Goal: Task Accomplishment & Management: Use online tool/utility

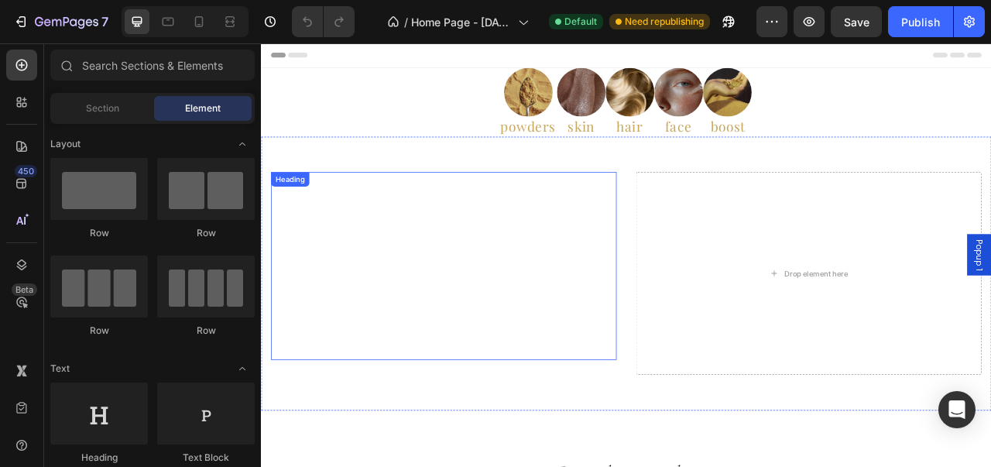
click at [577, 305] on h2 "Enter the Midnight Code Unlock the only code that matters — your well-being, wi…" at bounding box center [493, 327] width 440 height 238
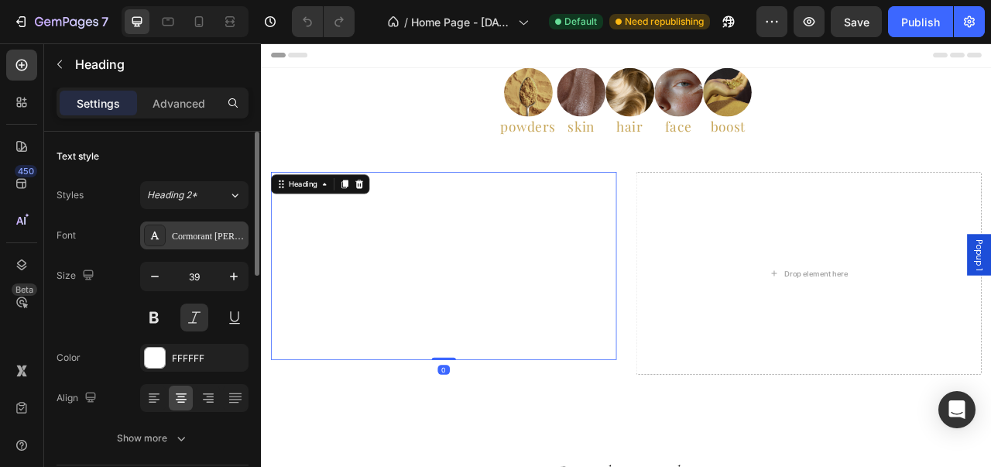
click at [190, 232] on div "Cormorant [PERSON_NAME]" at bounding box center [208, 236] width 73 height 14
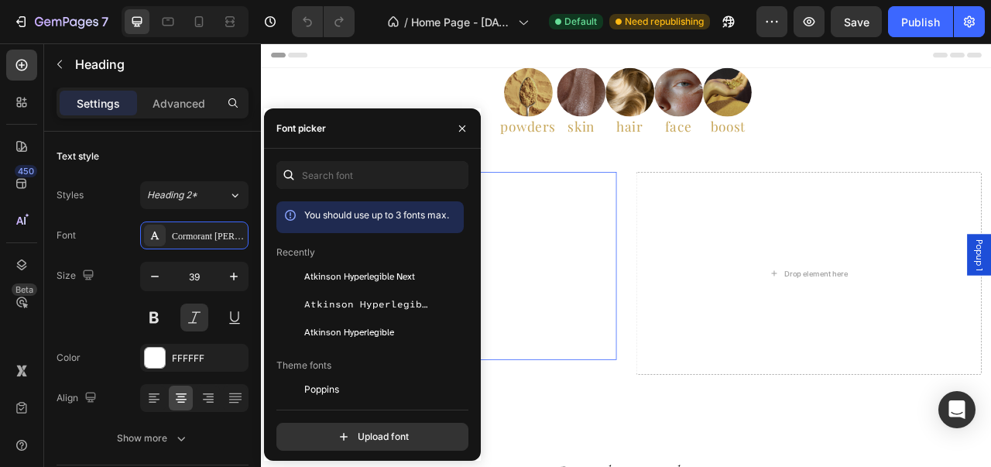
click at [353, 193] on div "You should use up to 3 fonts max. Recently [PERSON_NAME] Hyperlegible Next [PER…" at bounding box center [372, 306] width 192 height 290
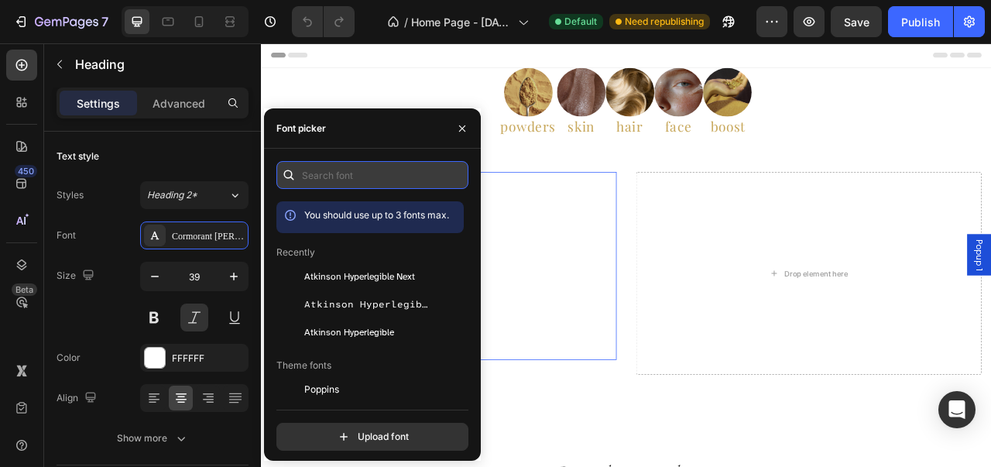
click at [369, 178] on input "text" at bounding box center [372, 175] width 192 height 28
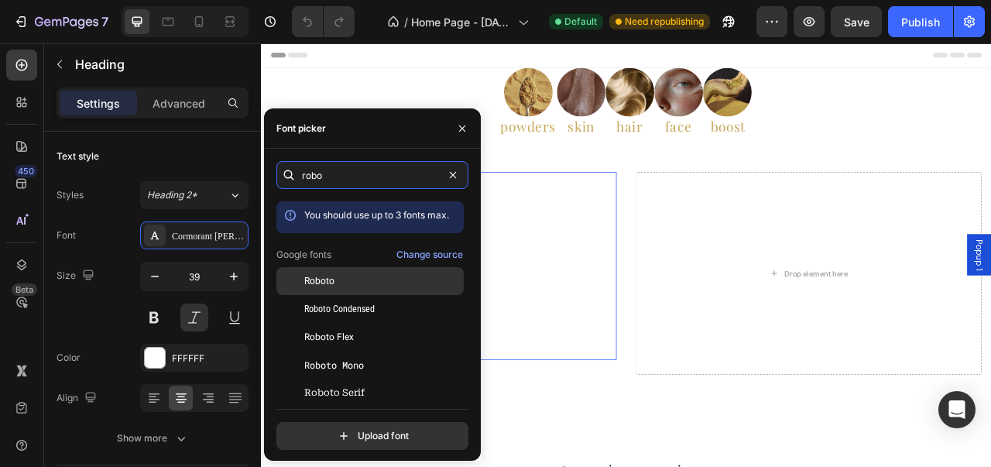
type input "robo"
click at [356, 280] on div "Roboto" at bounding box center [382, 281] width 156 height 14
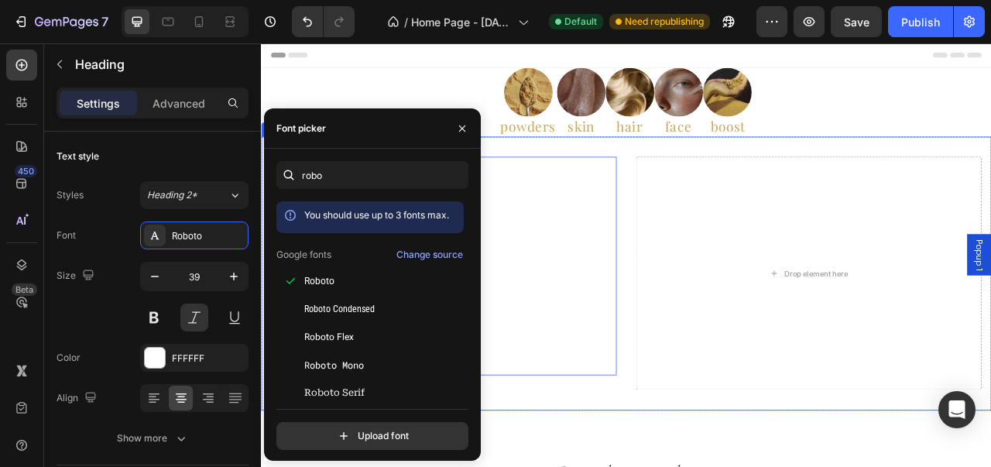
click at [975, 135] on div "Image powders Heading Image skin Heading Image hair Heading Image face Heading …" at bounding box center [725, 118] width 929 height 87
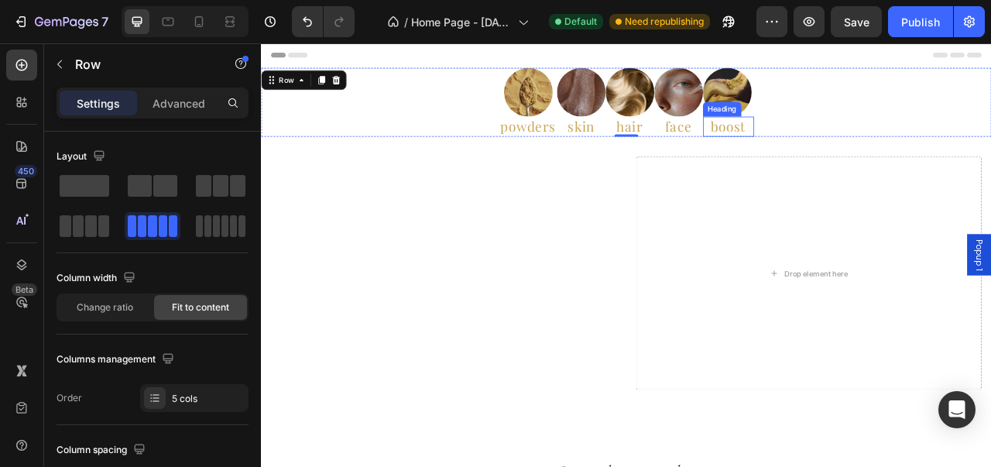
click at [841, 148] on h2 "boost" at bounding box center [855, 150] width 65 height 26
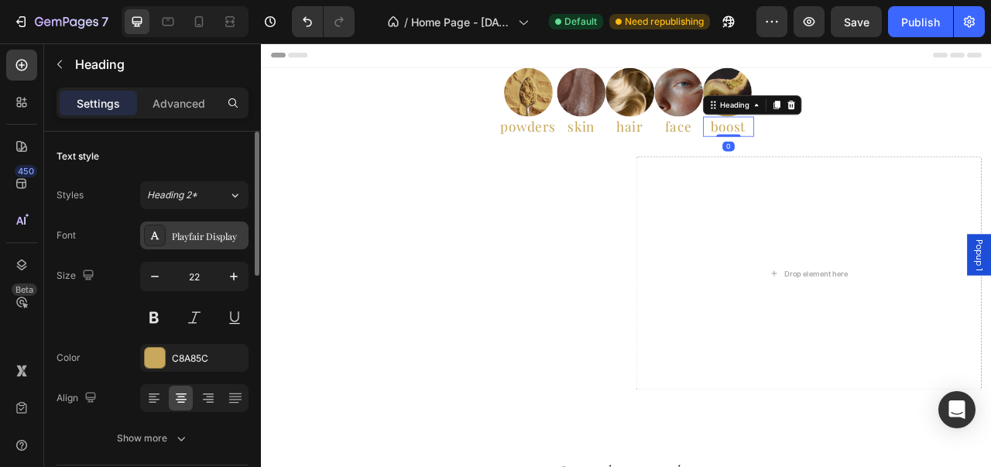
click at [218, 229] on div "Playfair Display" at bounding box center [208, 236] width 73 height 14
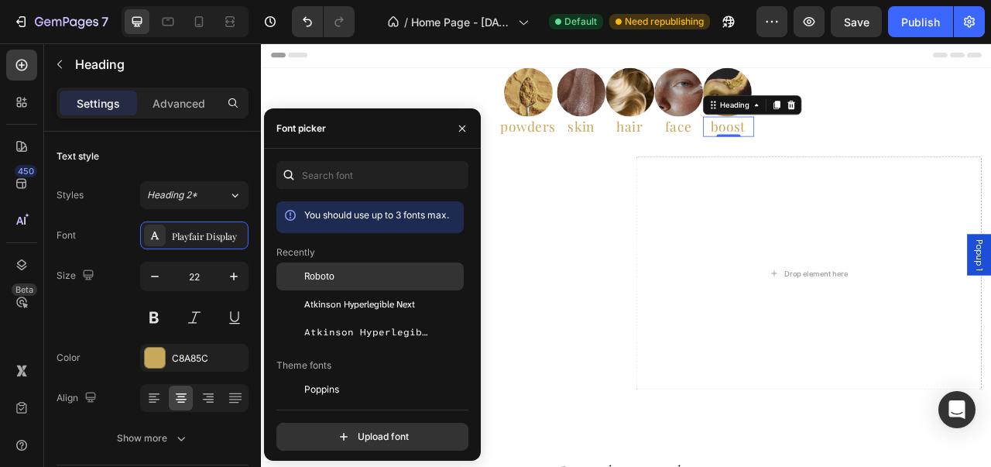
click at [336, 280] on div "Roboto" at bounding box center [382, 276] width 156 height 14
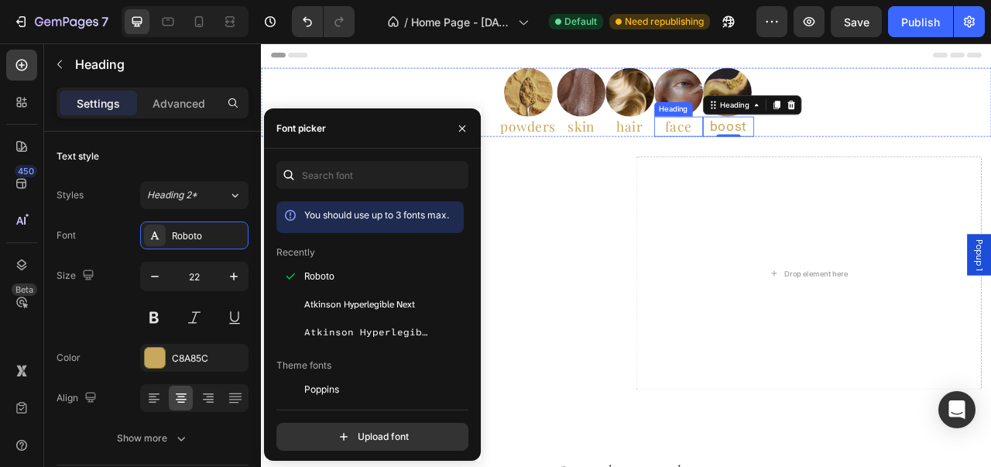
click at [792, 151] on h2 "face" at bounding box center [792, 150] width 62 height 26
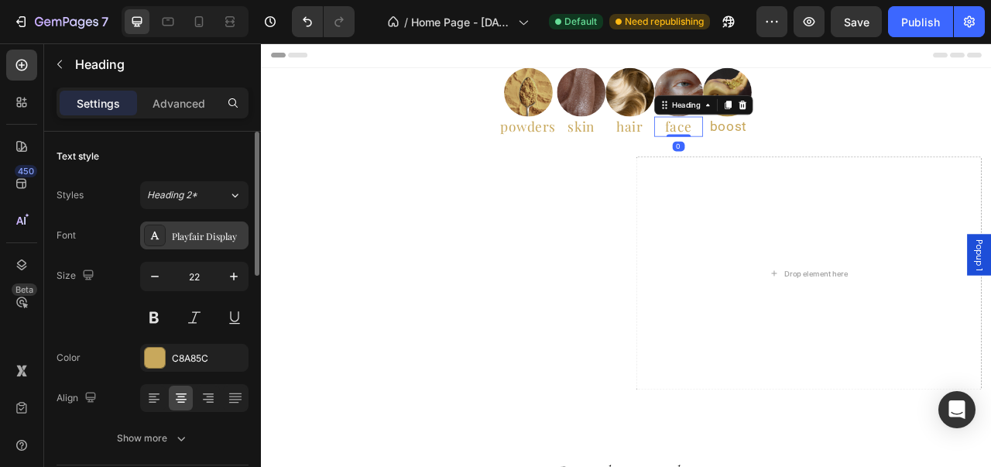
click at [201, 239] on div "Playfair Display" at bounding box center [208, 236] width 73 height 14
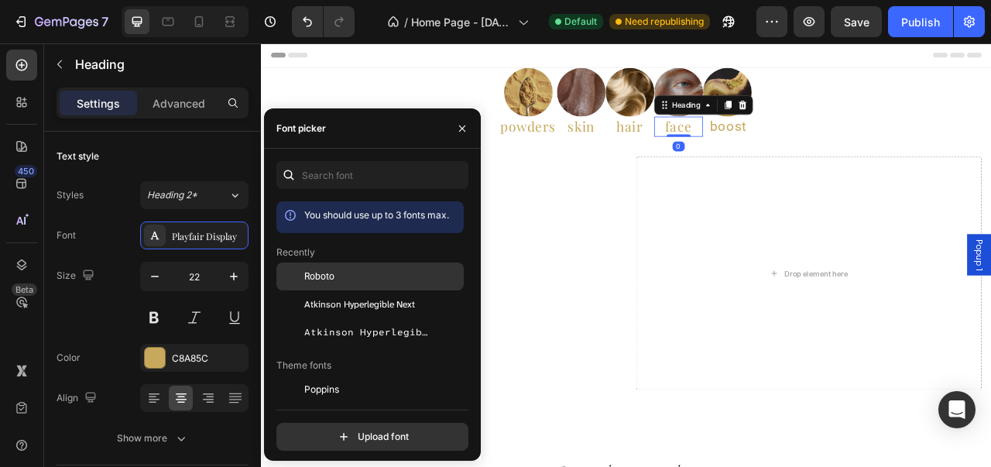
click at [317, 376] on div "Roboto" at bounding box center [369, 390] width 187 height 28
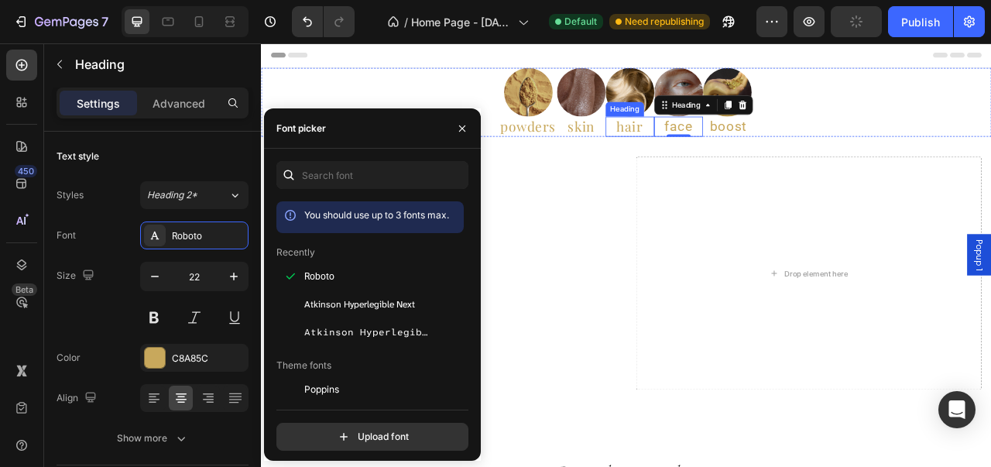
click at [730, 158] on h2 "hair" at bounding box center [730, 150] width 62 height 26
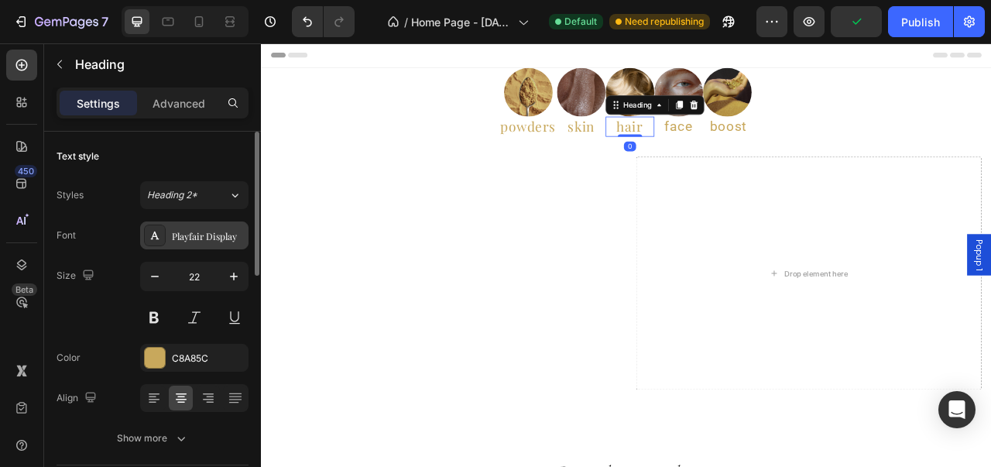
click at [199, 230] on div "Playfair Display" at bounding box center [208, 236] width 73 height 14
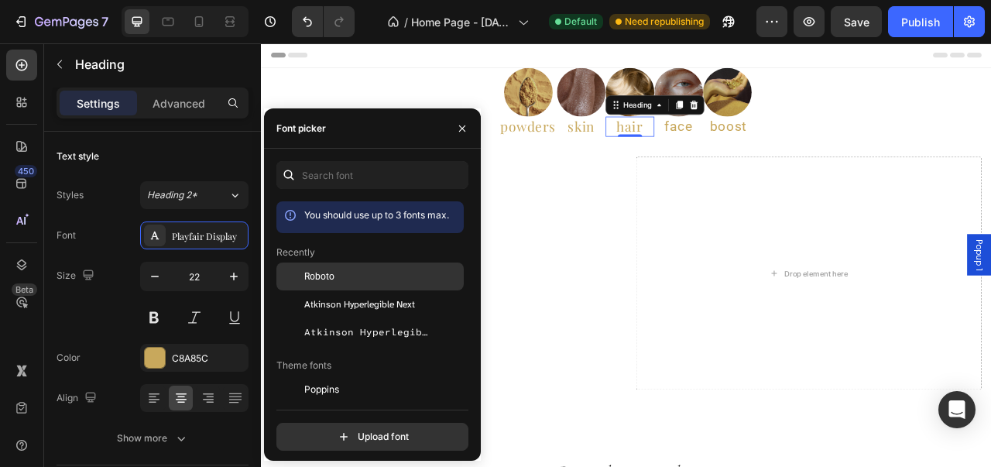
click at [361, 280] on div "Roboto" at bounding box center [382, 276] width 156 height 14
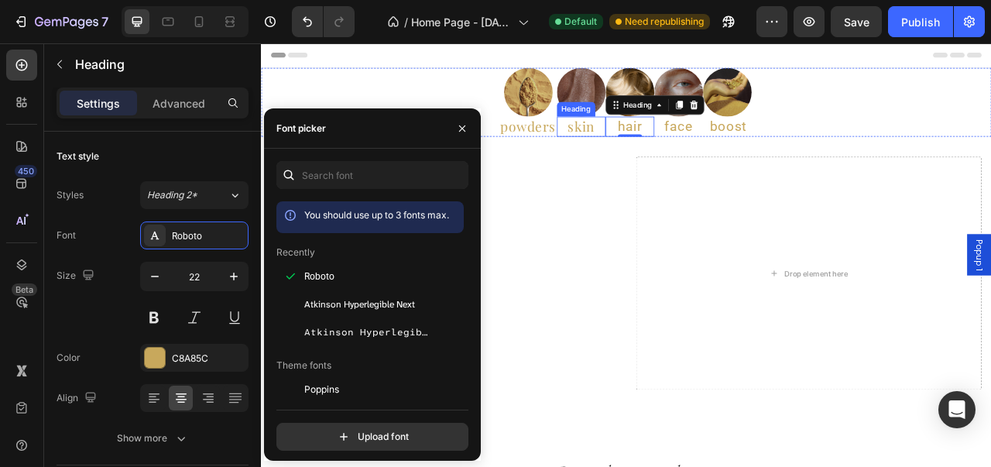
click at [674, 153] on h2 "skin" at bounding box center [668, 150] width 62 height 26
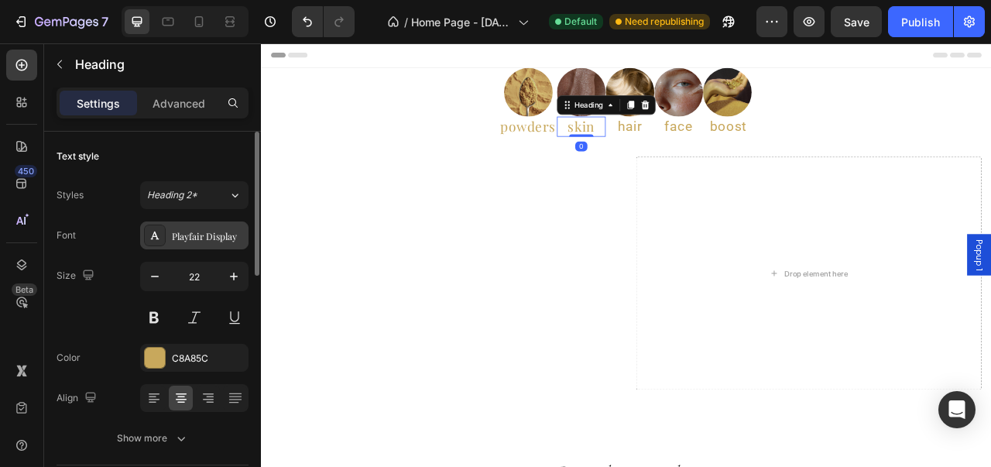
click at [187, 229] on div "Playfair Display" at bounding box center [208, 236] width 73 height 14
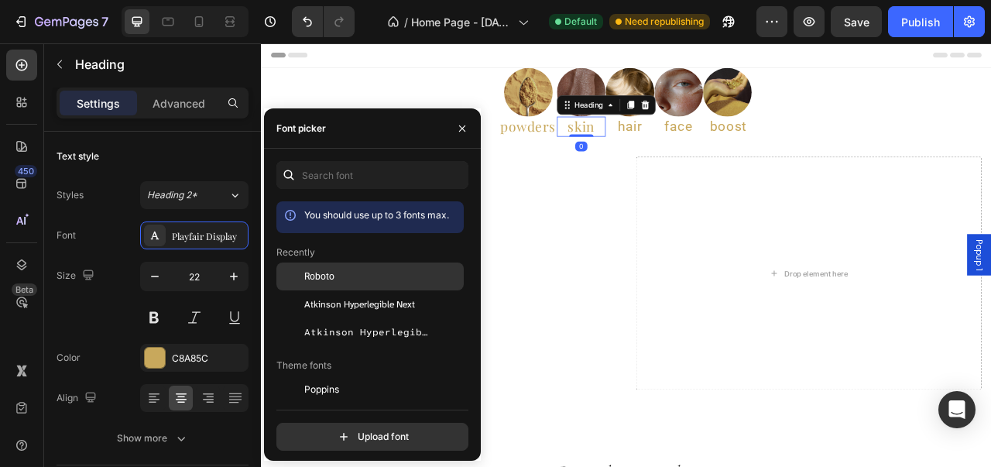
click at [365, 272] on div "Roboto" at bounding box center [382, 276] width 156 height 14
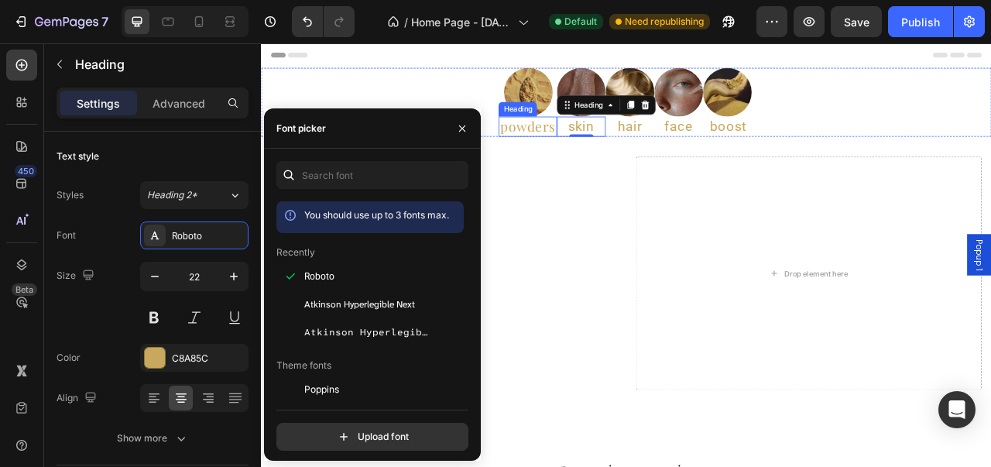
click at [595, 158] on h2 "powders" at bounding box center [600, 150] width 74 height 26
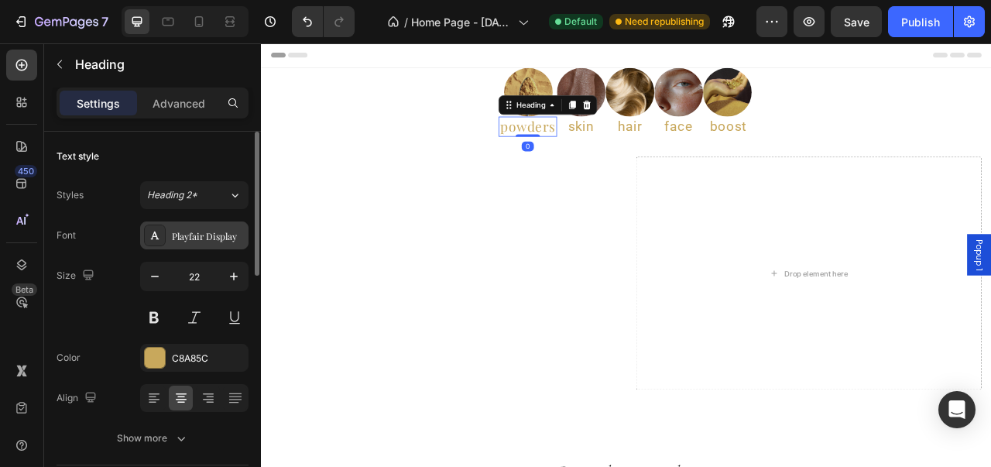
click at [219, 234] on div "Playfair Display" at bounding box center [208, 236] width 73 height 14
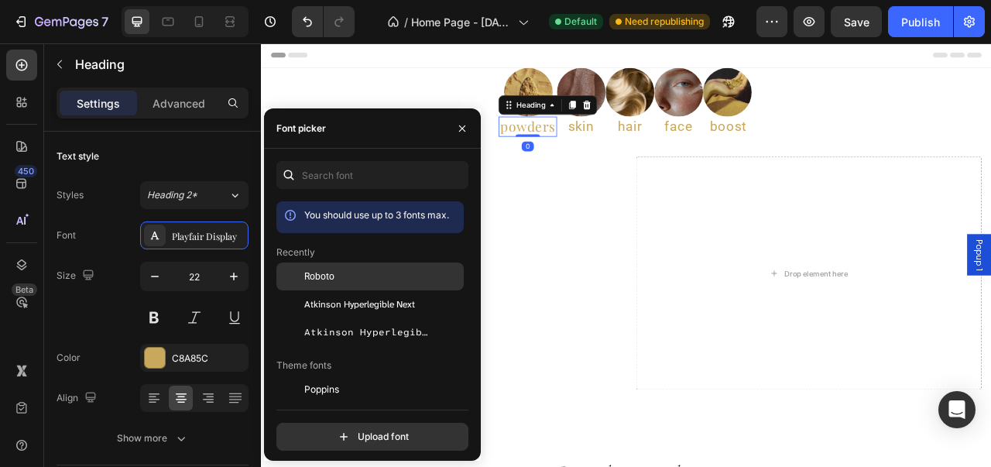
click at [331, 276] on span "Roboto" at bounding box center [319, 276] width 30 height 14
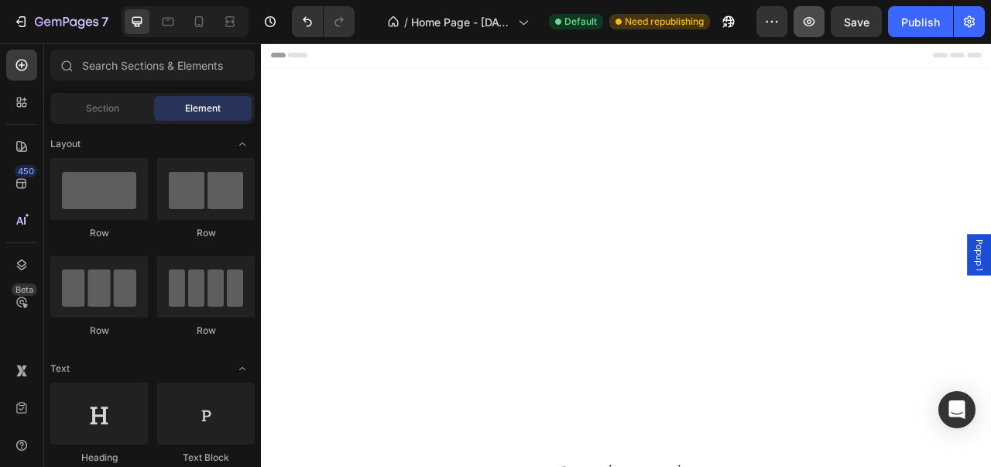
click at [814, 16] on icon "button" at bounding box center [808, 21] width 15 height 15
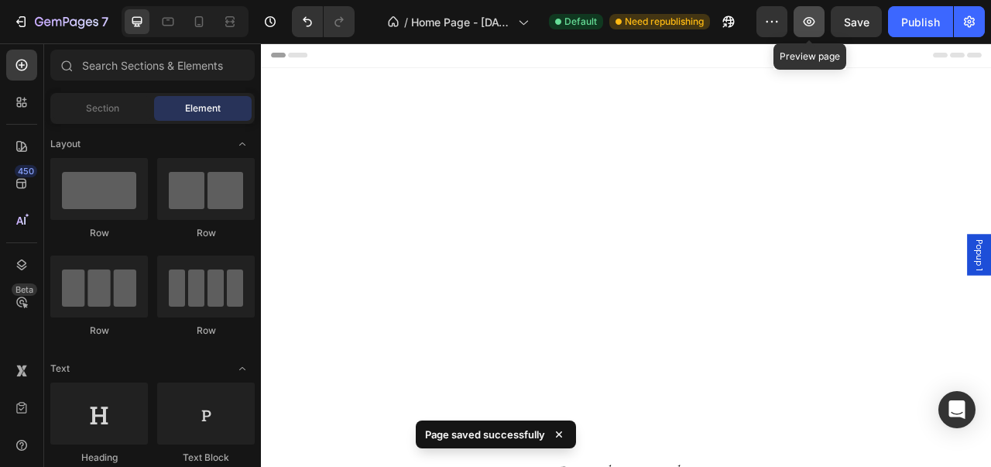
click at [813, 25] on icon "button" at bounding box center [810, 21] width 12 height 9
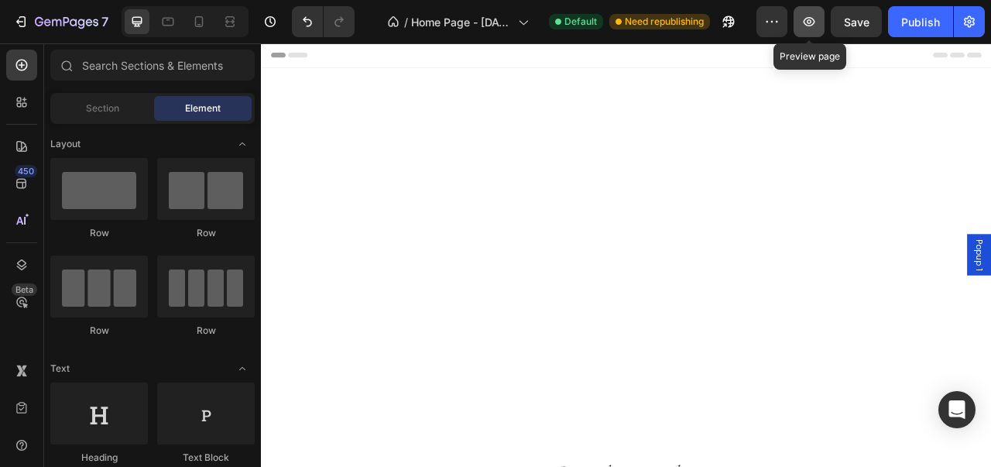
click at [812, 20] on icon "button" at bounding box center [810, 21] width 12 height 9
click at [808, 15] on icon "button" at bounding box center [808, 21] width 15 height 15
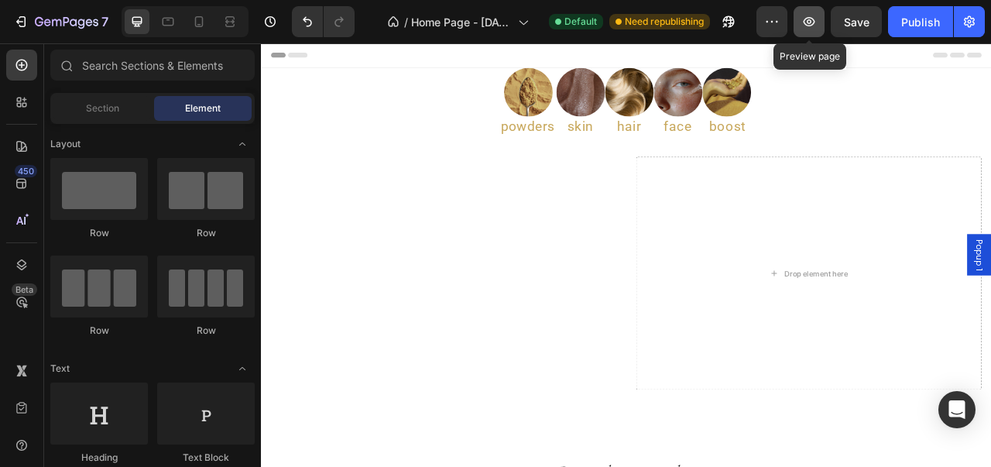
click at [809, 21] on icon "button" at bounding box center [808, 21] width 15 height 15
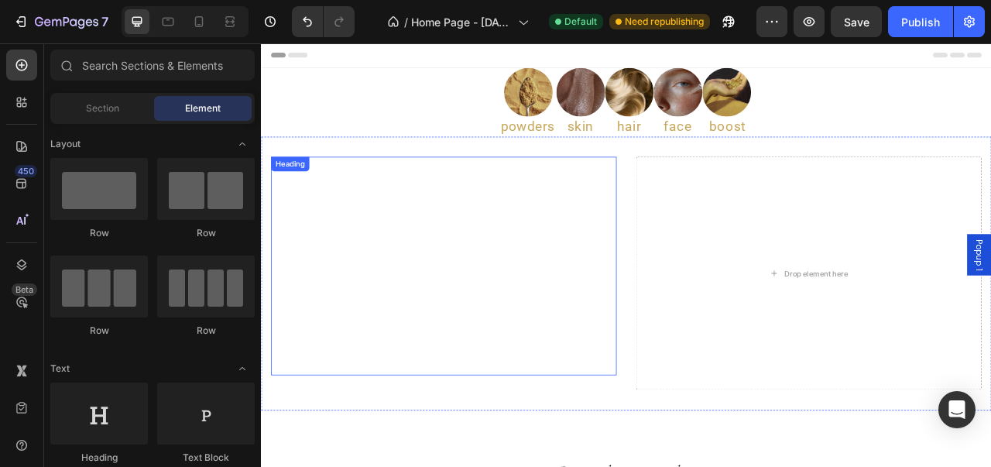
click at [471, 361] on h2 "Enter the Midnight Code Unlock the only code that matters — your well-being, wi…" at bounding box center [493, 327] width 440 height 278
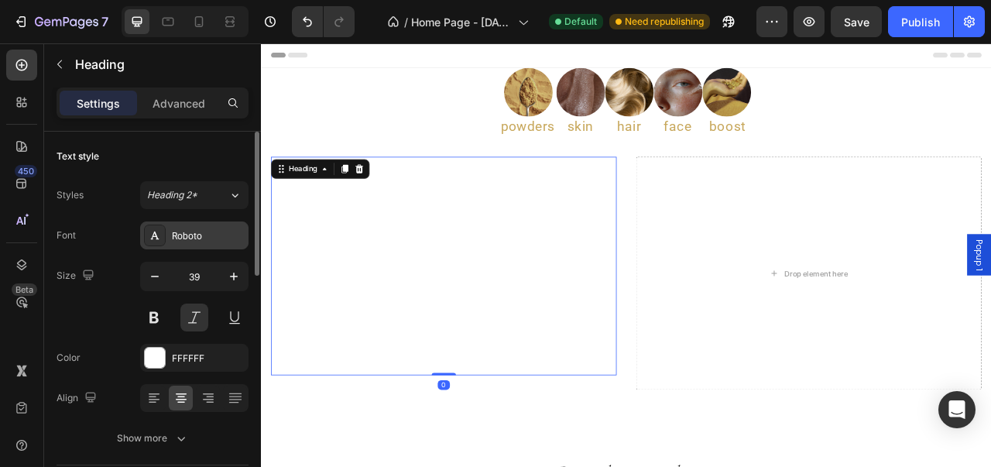
click at [211, 238] on div "Roboto" at bounding box center [208, 236] width 73 height 14
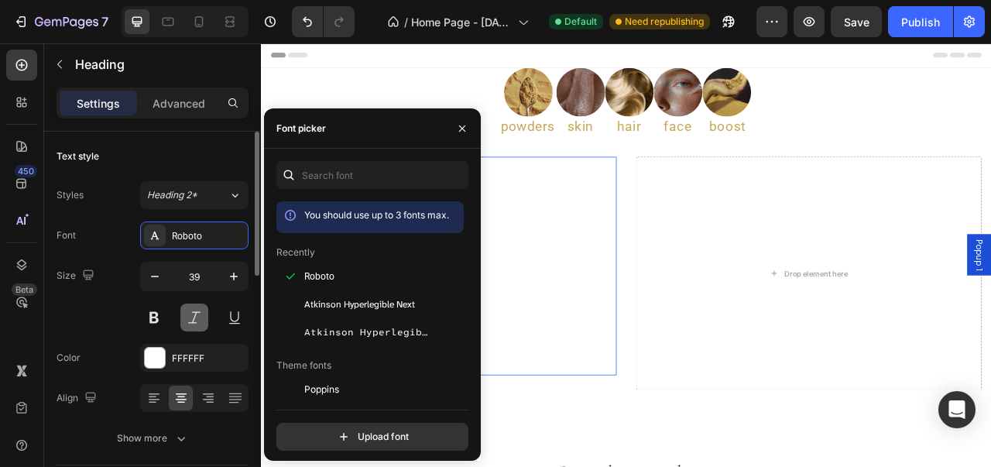
click at [187, 310] on button at bounding box center [194, 318] width 28 height 28
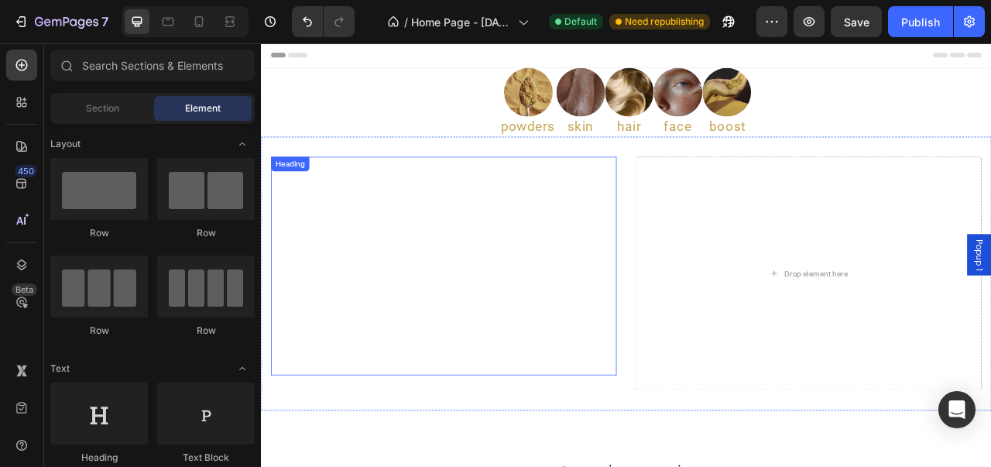
click at [558, 386] on h2 "Enter the Midnight Code Unlock the only code that matters — your well-being, wi…" at bounding box center [493, 327] width 440 height 278
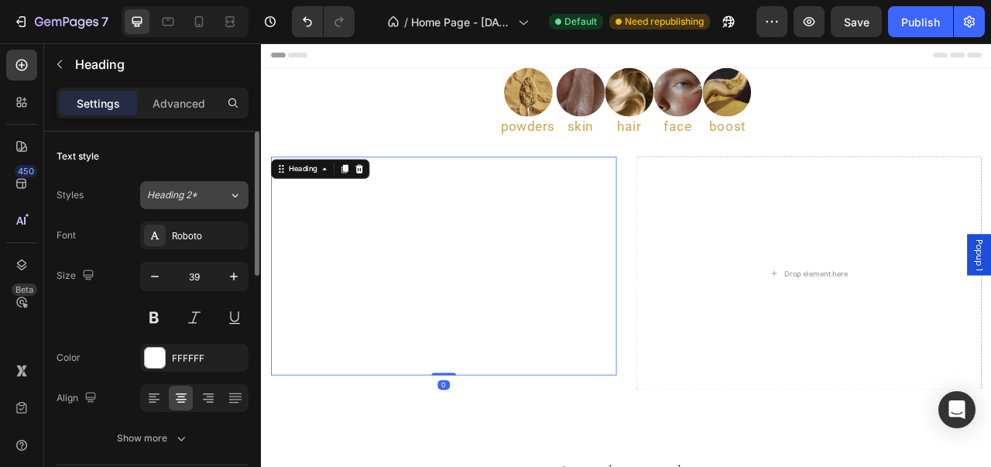
click at [225, 204] on button "Heading 2*" at bounding box center [194, 195] width 108 height 28
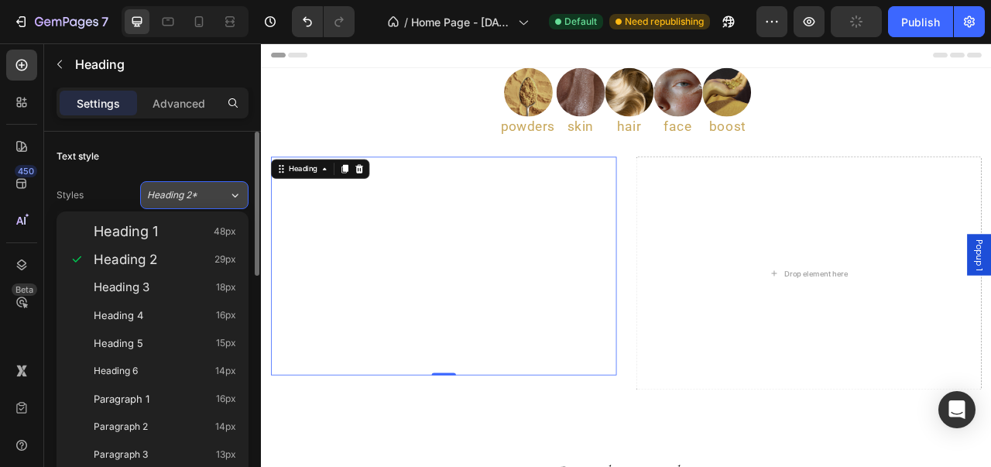
click at [218, 188] on div "Heading 2*" at bounding box center [187, 195] width 81 height 14
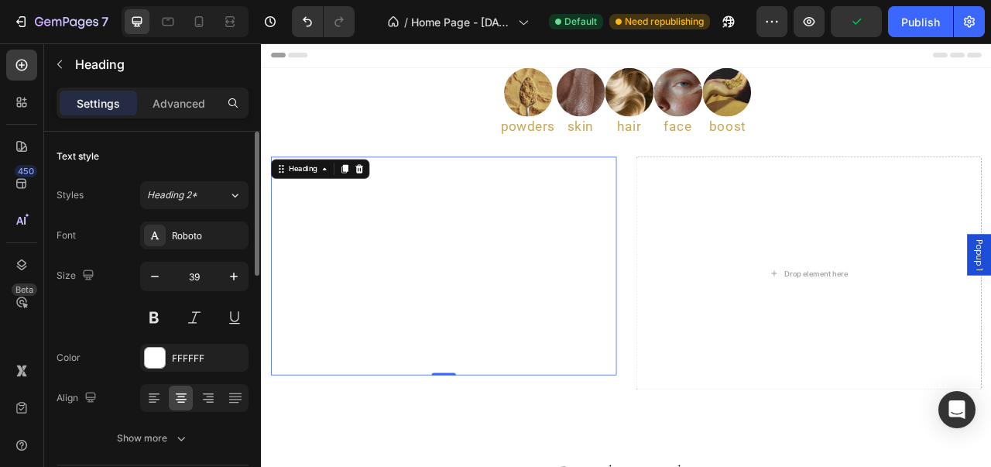
click at [218, 219] on div "Styles Heading 2* Font Roboto Size 39 Color FFFFFF Align Show more" at bounding box center [153, 316] width 192 height 271
click at [218, 226] on div "Roboto" at bounding box center [194, 235] width 108 height 28
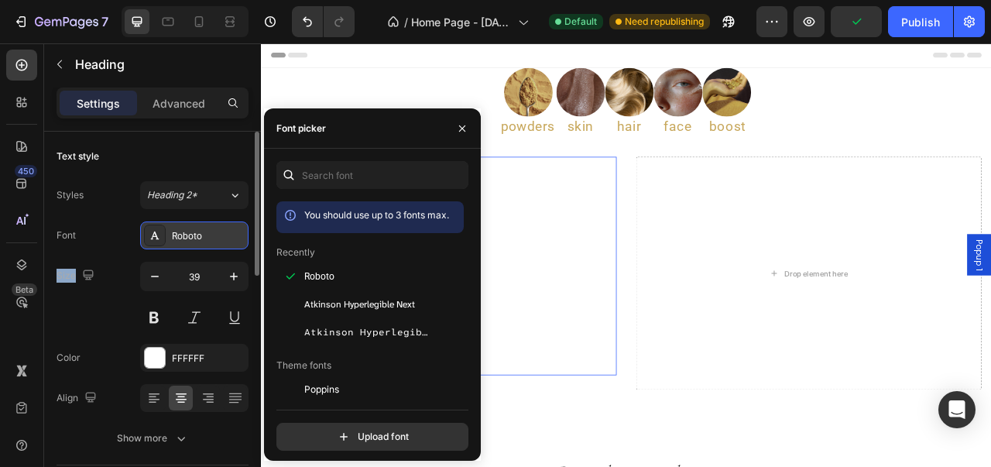
click at [218, 226] on div "Roboto" at bounding box center [194, 235] width 108 height 28
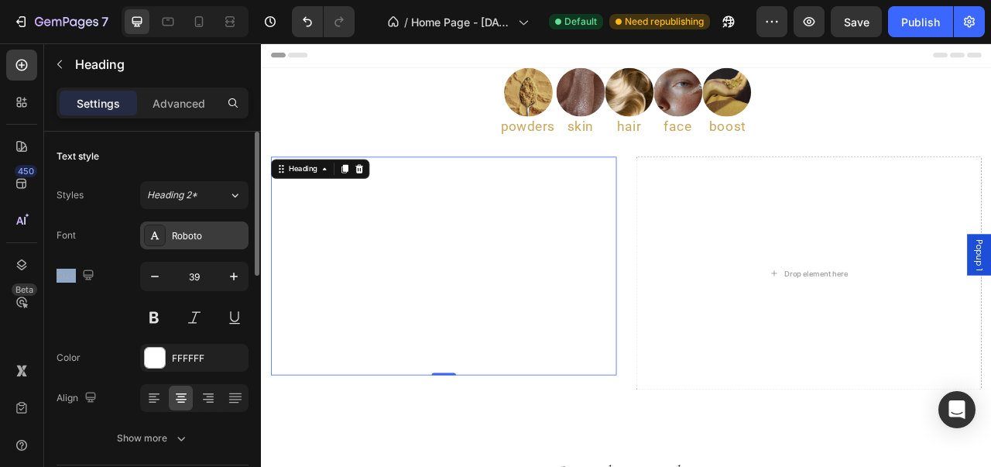
click at [218, 226] on div "Roboto" at bounding box center [194, 235] width 108 height 28
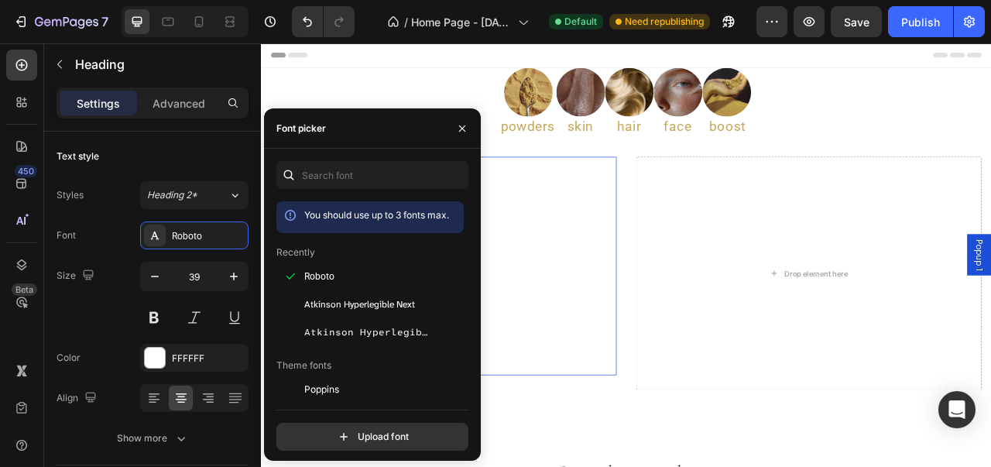
click at [468, 214] on div "You should use up to 3 fonts max. Recently Roboto [PERSON_NAME] Hyperlegible Ne…" at bounding box center [372, 306] width 217 height 290
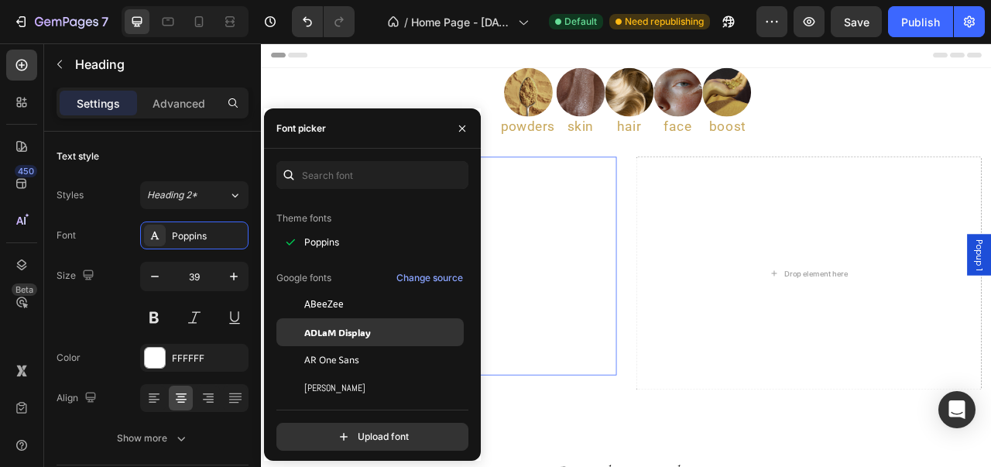
click at [354, 325] on span "ADLaM Display" at bounding box center [337, 332] width 67 height 14
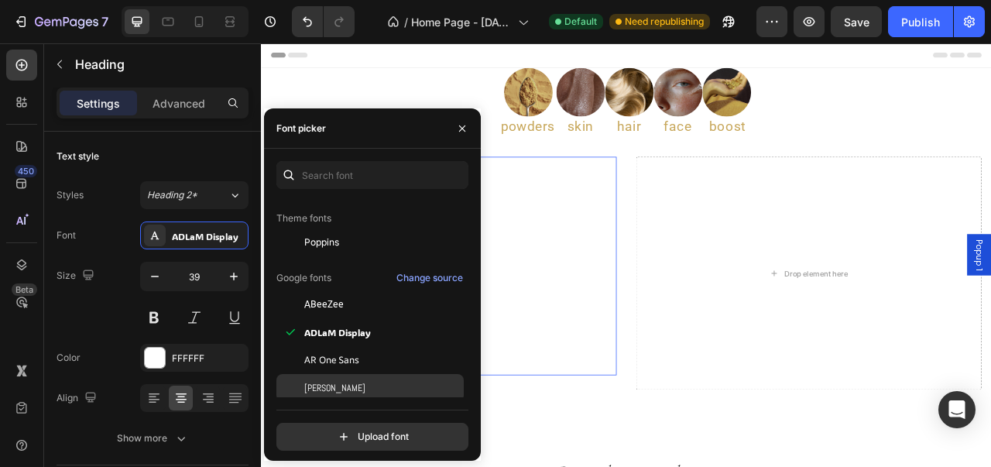
click at [349, 379] on div "[PERSON_NAME]" at bounding box center [369, 388] width 187 height 28
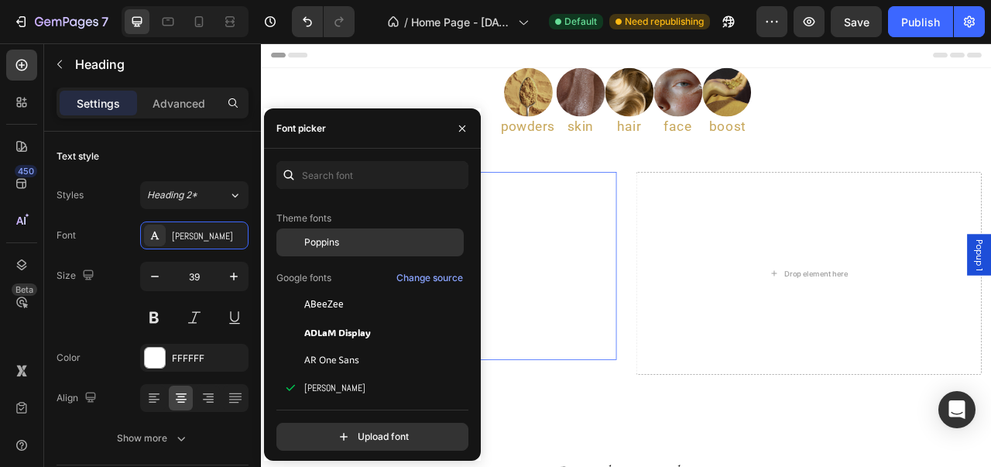
click at [381, 243] on div "Poppins" at bounding box center [382, 242] width 156 height 14
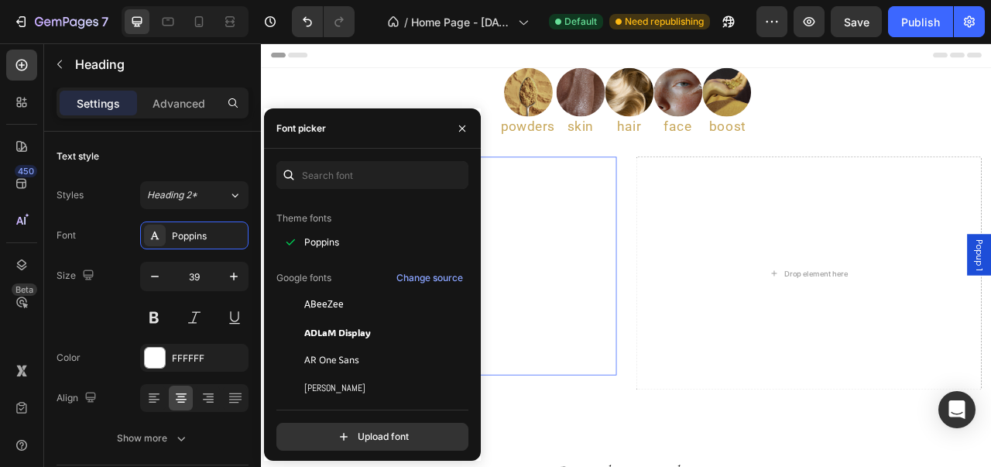
scroll to position [0, 0]
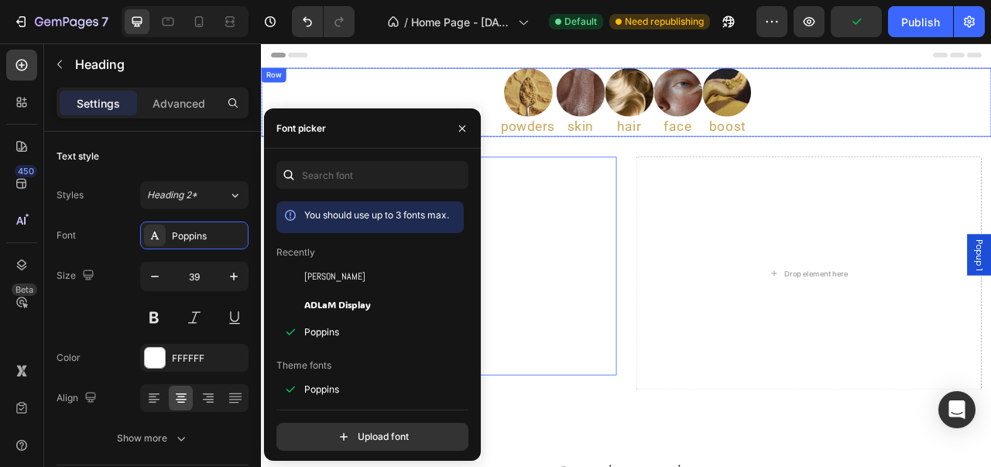
click at [408, 101] on div "Image powders Heading Image skin Heading Image hair Heading Image face Heading …" at bounding box center [725, 118] width 929 height 87
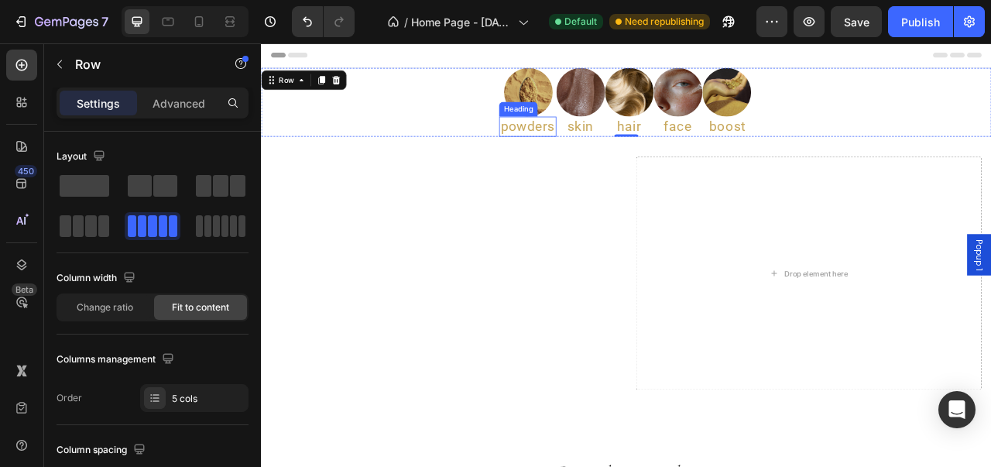
click at [585, 150] on h2 "powders" at bounding box center [600, 150] width 72 height 26
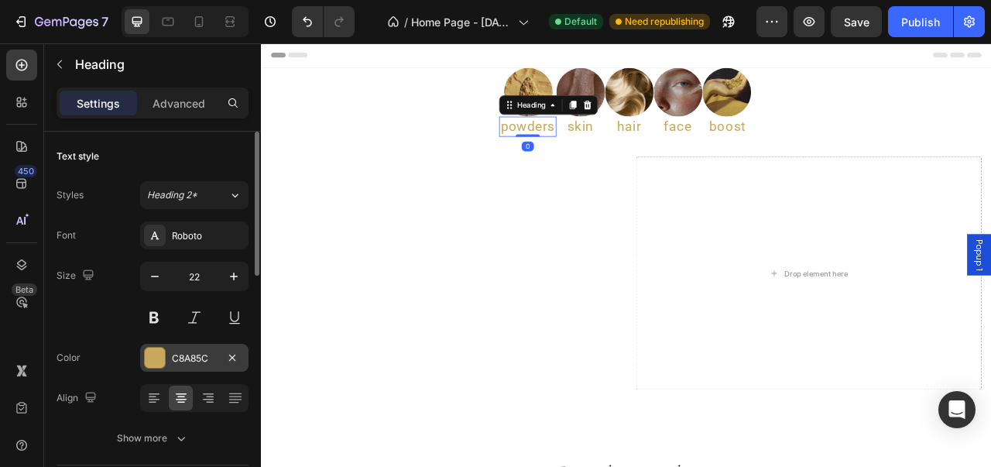
click at [148, 351] on div at bounding box center [155, 358] width 20 height 20
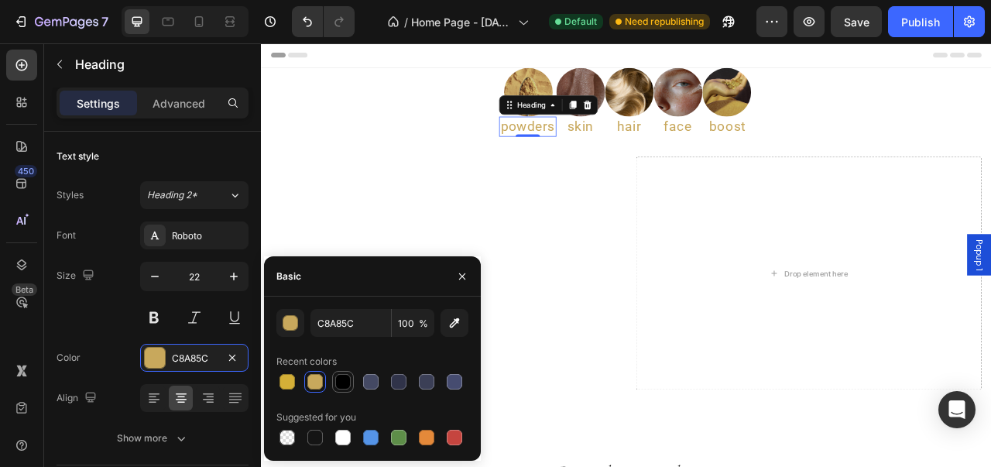
click at [338, 382] on div at bounding box center [342, 381] width 15 height 15
type input "000000"
click at [647, 153] on h2 "skin" at bounding box center [668, 150] width 62 height 26
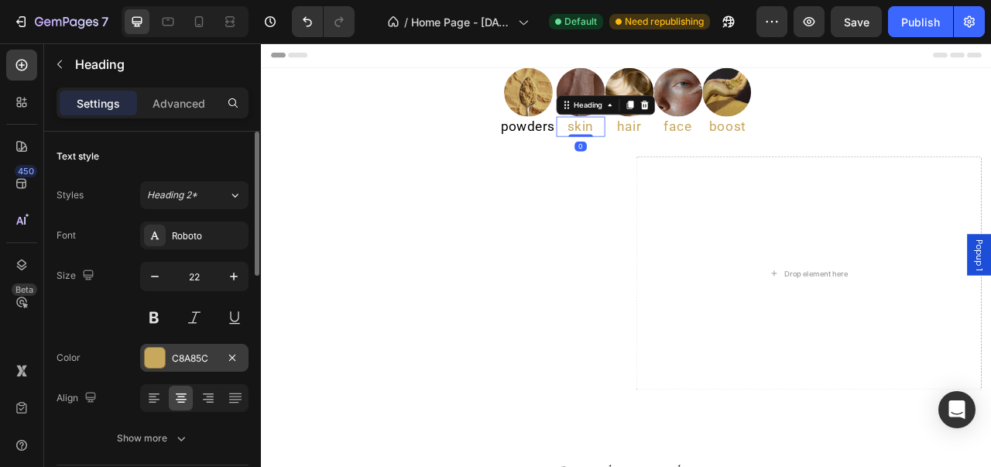
click at [156, 354] on div at bounding box center [155, 358] width 20 height 20
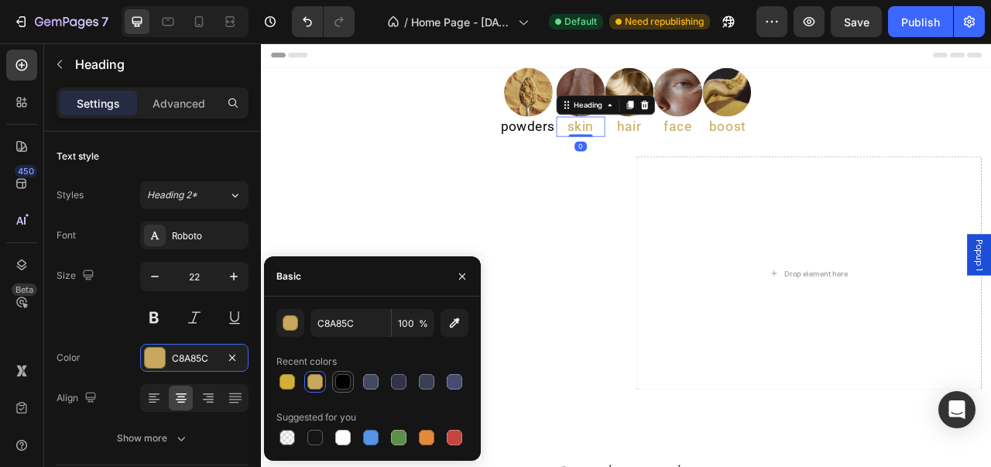
drag, startPoint x: 334, startPoint y: 380, endPoint x: 359, endPoint y: 160, distance: 221.4
click at [334, 380] on div at bounding box center [343, 381] width 19 height 19
type input "000000"
click at [718, 154] on h2 "hair" at bounding box center [729, 150] width 62 height 26
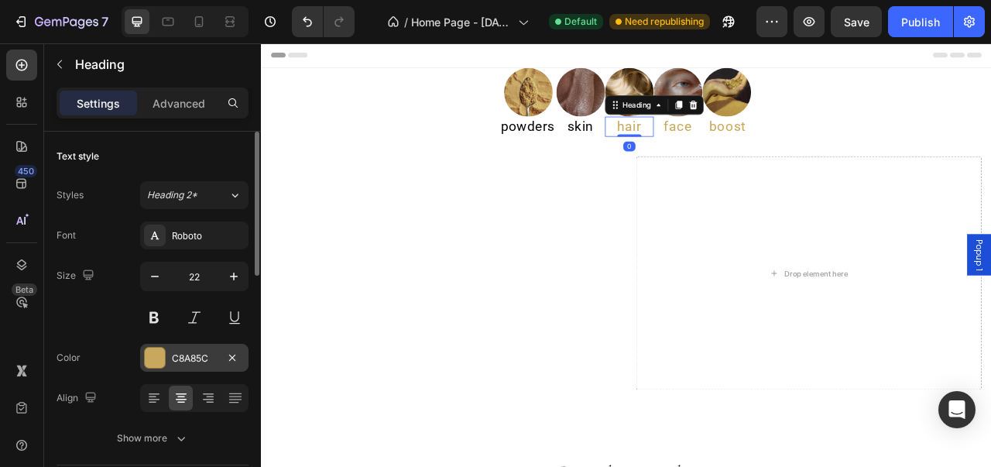
click at [151, 362] on div at bounding box center [155, 358] width 20 height 20
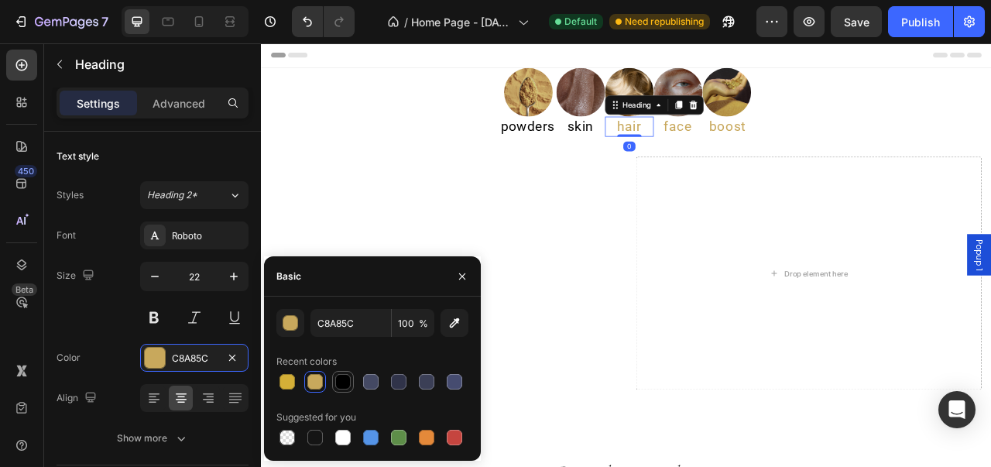
click at [345, 381] on div at bounding box center [342, 381] width 15 height 15
type input "000000"
click at [777, 153] on h2 "face" at bounding box center [791, 150] width 62 height 26
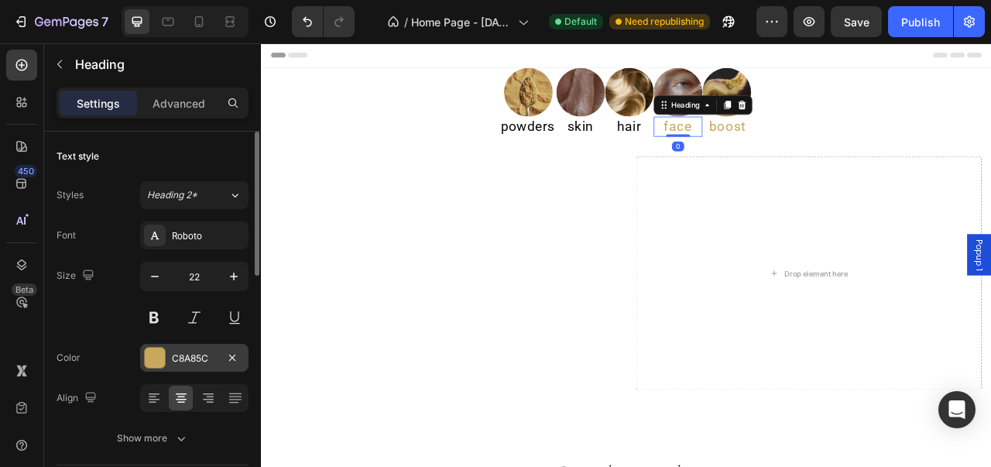
click at [152, 358] on div at bounding box center [155, 358] width 20 height 20
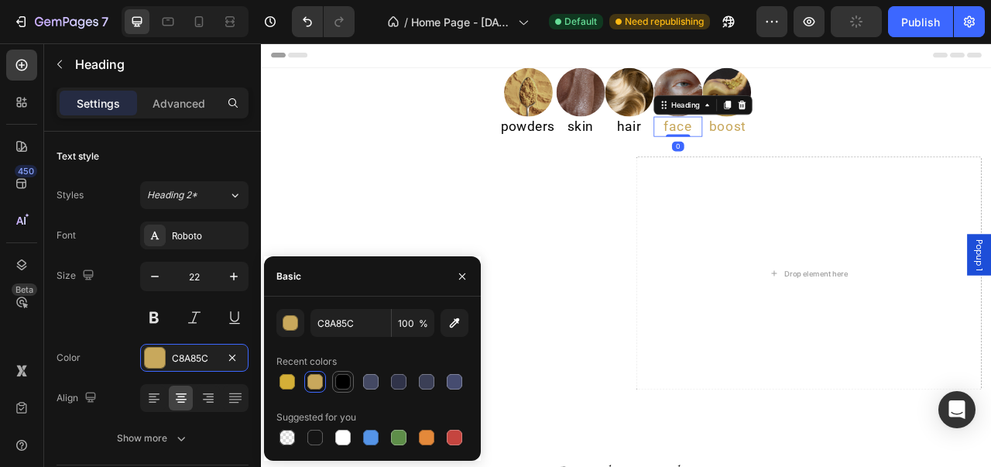
click at [339, 377] on div at bounding box center [342, 381] width 15 height 15
type input "000000"
click at [854, 146] on h2 "boost" at bounding box center [854, 150] width 65 height 26
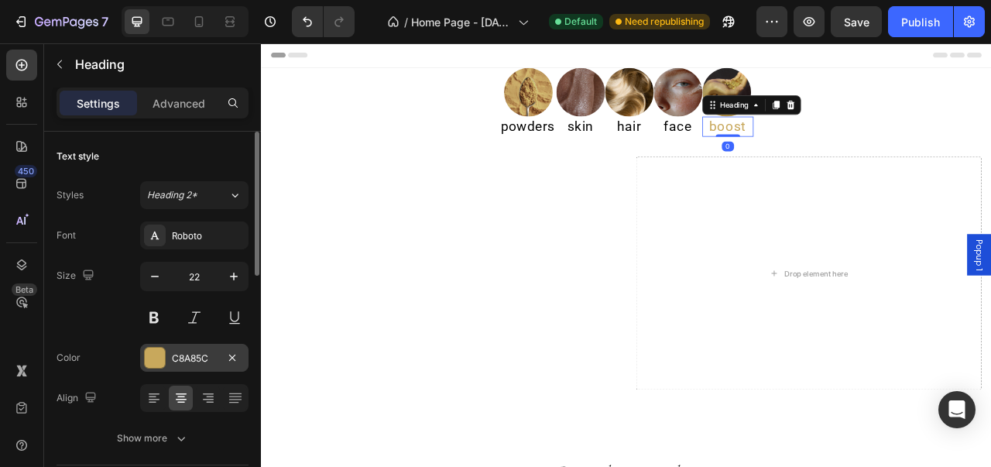
click at [157, 355] on div at bounding box center [155, 358] width 20 height 20
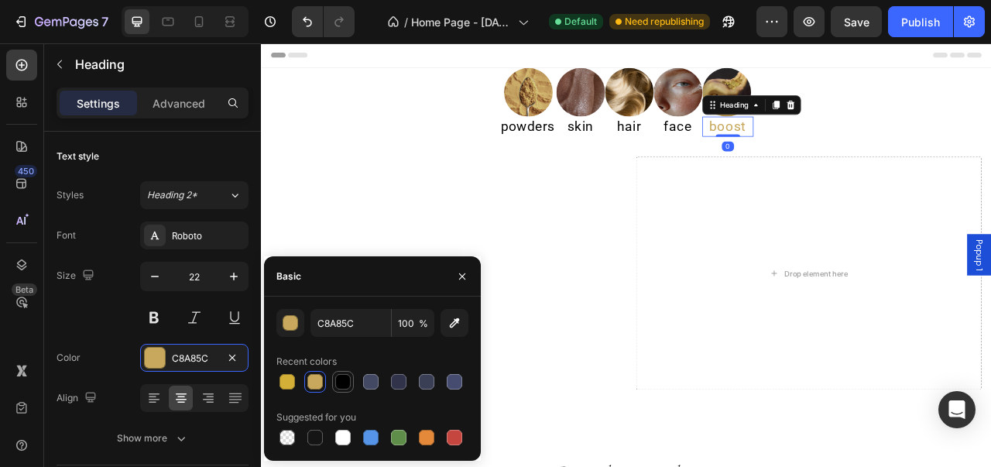
click at [336, 381] on div at bounding box center [342, 381] width 15 height 15
type input "000000"
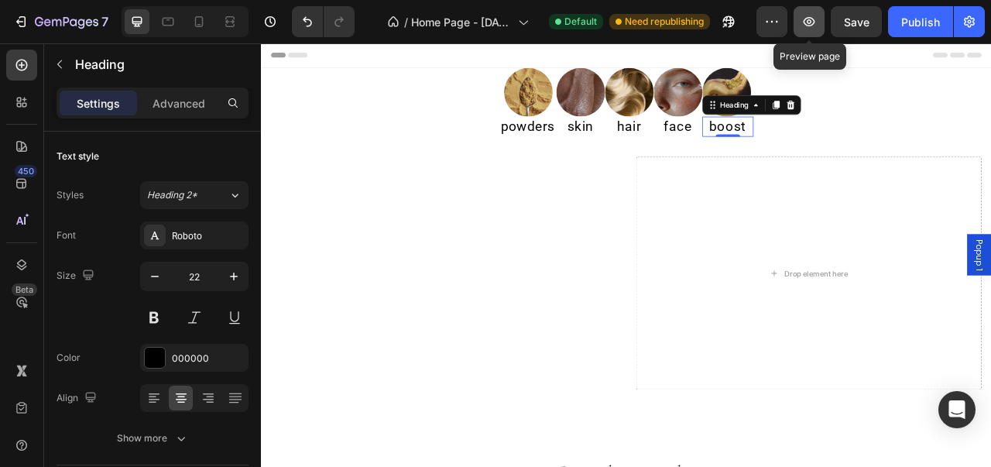
click at [812, 24] on icon "button" at bounding box center [808, 21] width 15 height 15
click at [582, 95] on div "Image" at bounding box center [600, 106] width 72 height 62
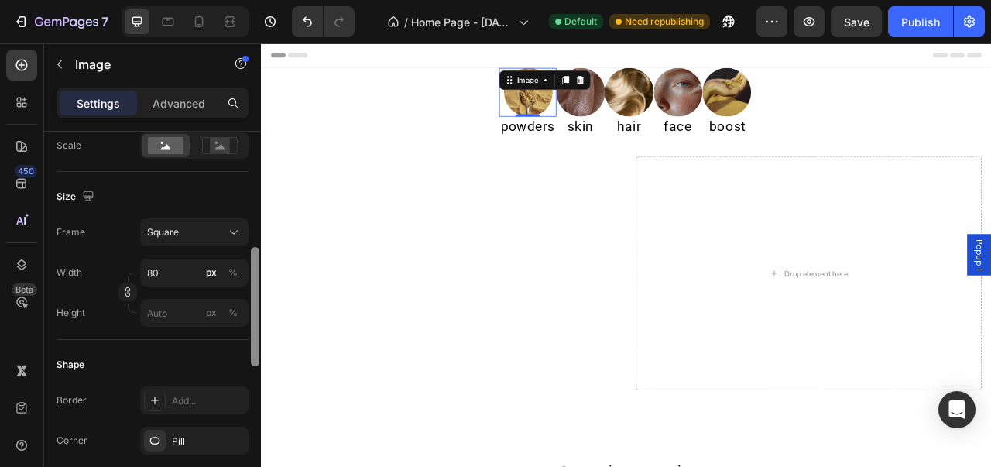
drag, startPoint x: 256, startPoint y: 156, endPoint x: 240, endPoint y: 278, distance: 122.7
click at [241, 277] on div "Style Circle Source Upload Image [URL][DOMAIN_NAME] or Browse gallery Scale Siz…" at bounding box center [152, 321] width 217 height 379
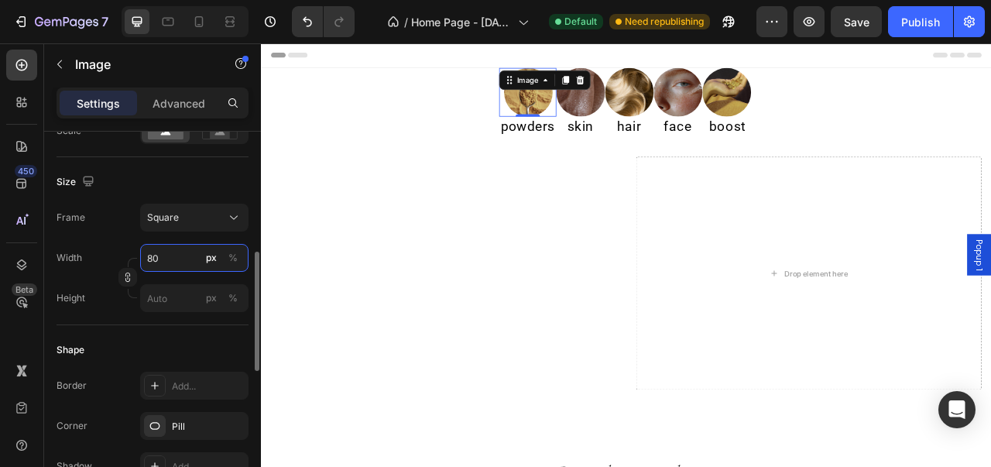
click at [173, 261] on input "80" at bounding box center [194, 258] width 108 height 28
type input "6"
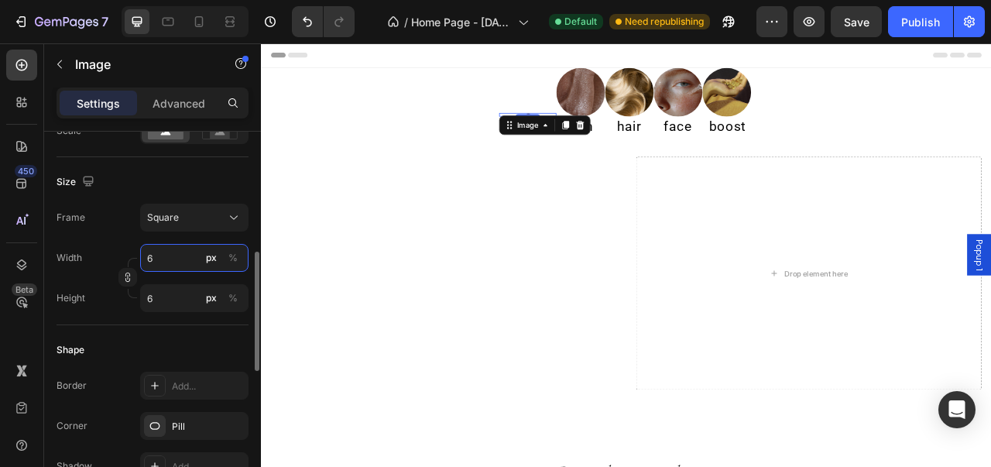
type input "60"
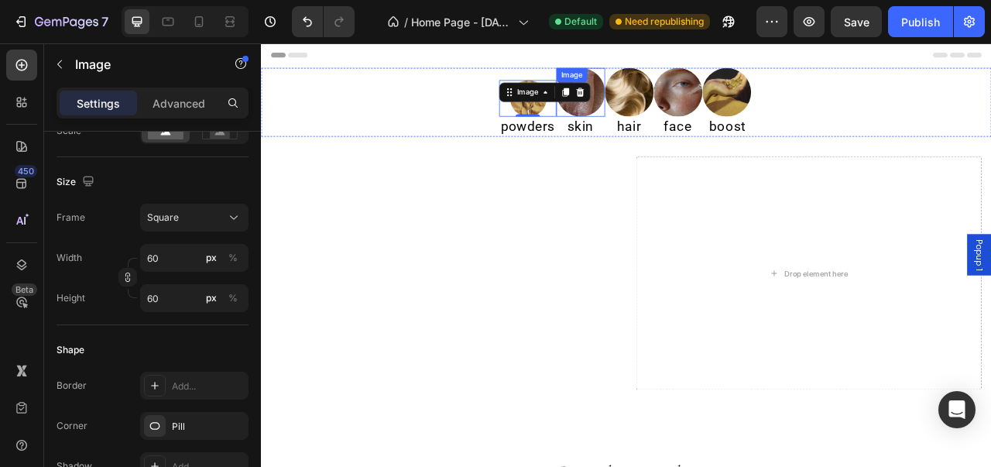
click at [667, 87] on div "Image" at bounding box center [656, 84] width 39 height 19
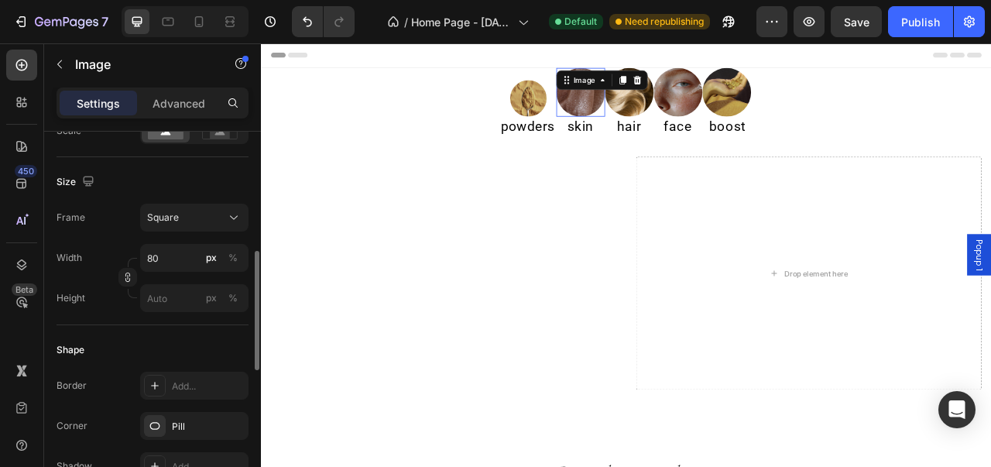
scroll to position [381, 0]
click at [172, 255] on input "80" at bounding box center [194, 259] width 108 height 28
type input "70"
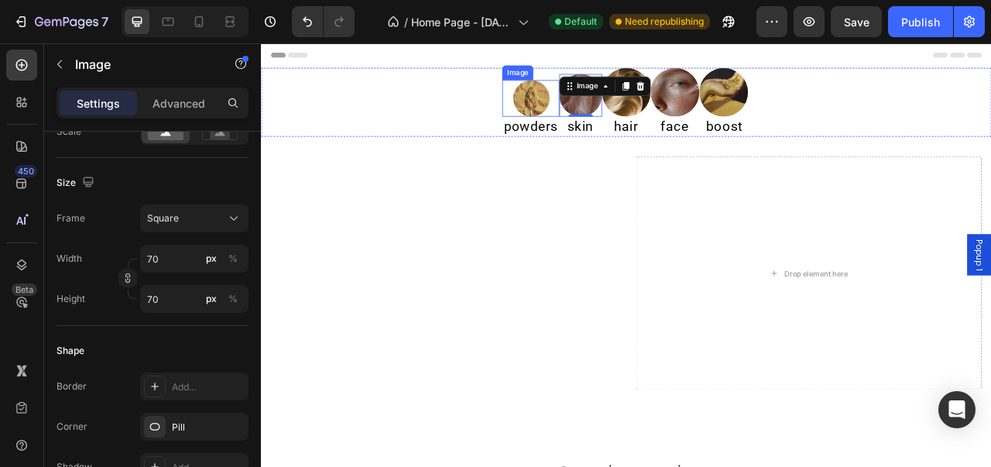
click at [601, 108] on img at bounding box center [605, 114] width 46 height 46
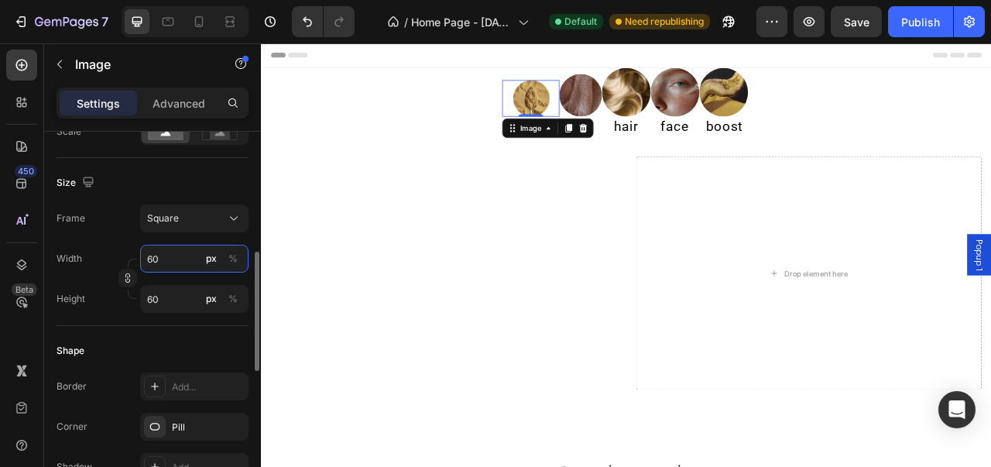
click at [174, 264] on input "60" at bounding box center [194, 259] width 108 height 28
type input "70"
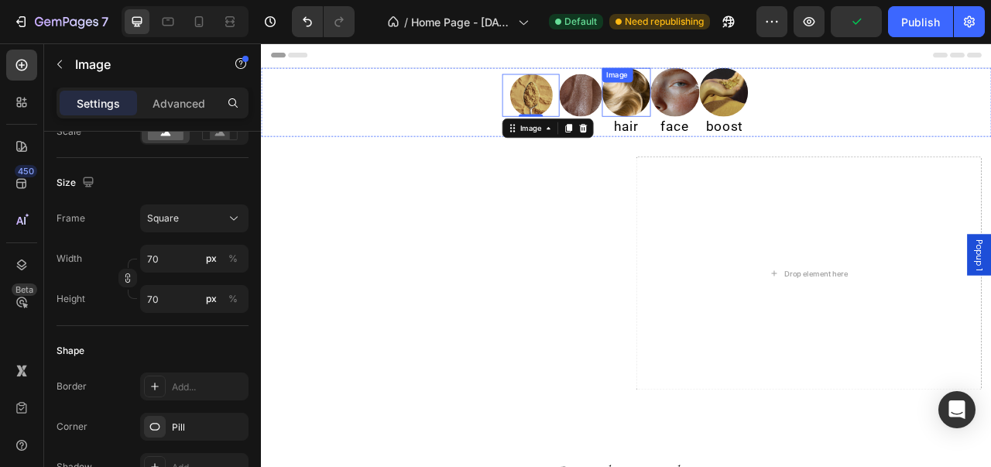
click at [714, 97] on div "Image" at bounding box center [726, 106] width 62 height 62
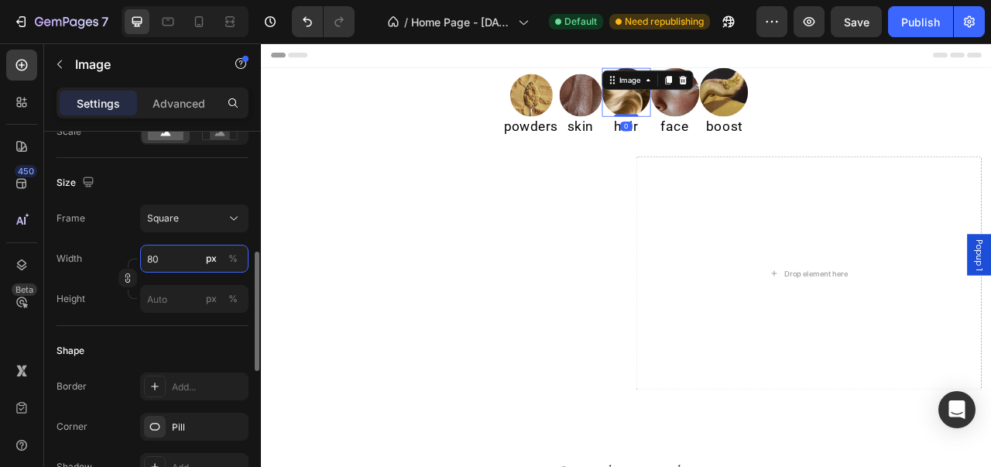
click at [187, 266] on input "80" at bounding box center [194, 259] width 108 height 28
type input "70"
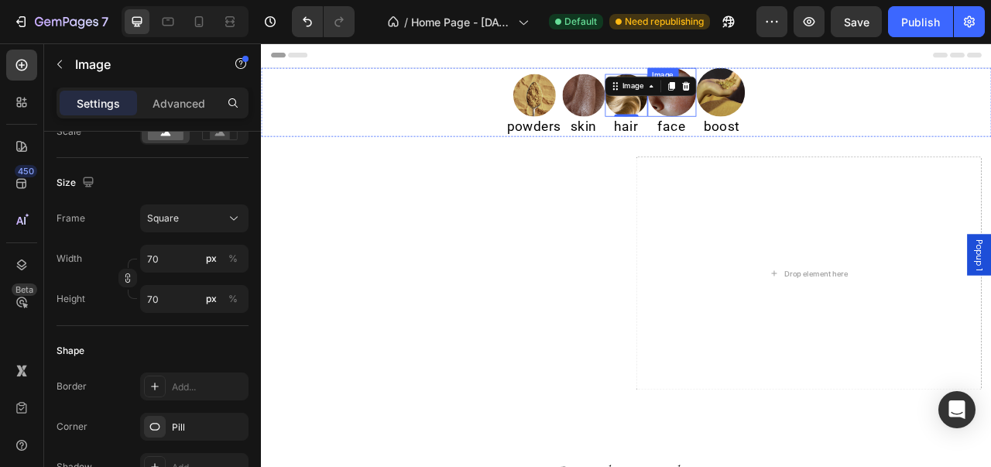
click at [780, 116] on img at bounding box center [784, 106] width 62 height 62
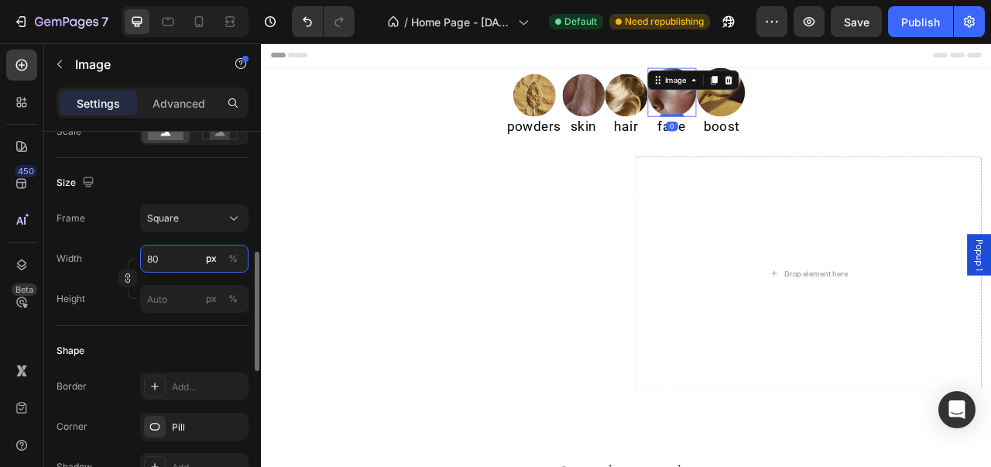
click at [190, 252] on input "80" at bounding box center [194, 259] width 108 height 28
type input "70"
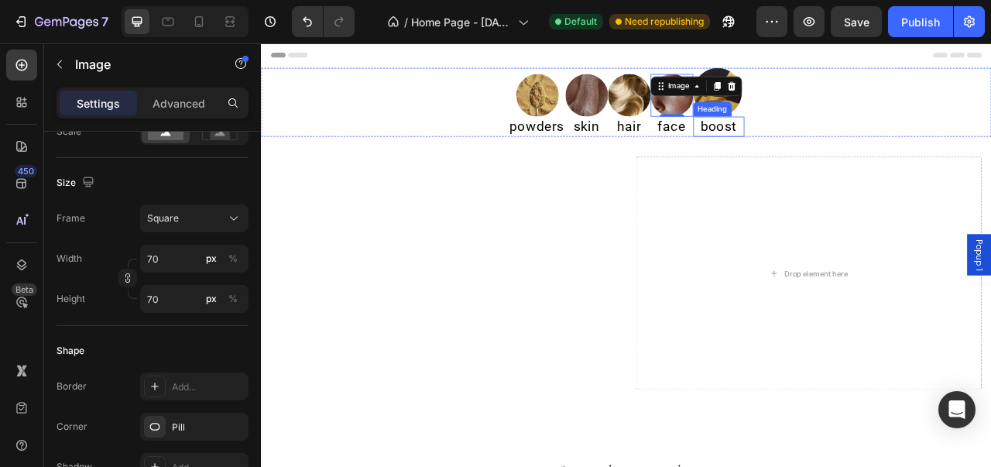
click at [836, 121] on div "Heading" at bounding box center [835, 128] width 43 height 14
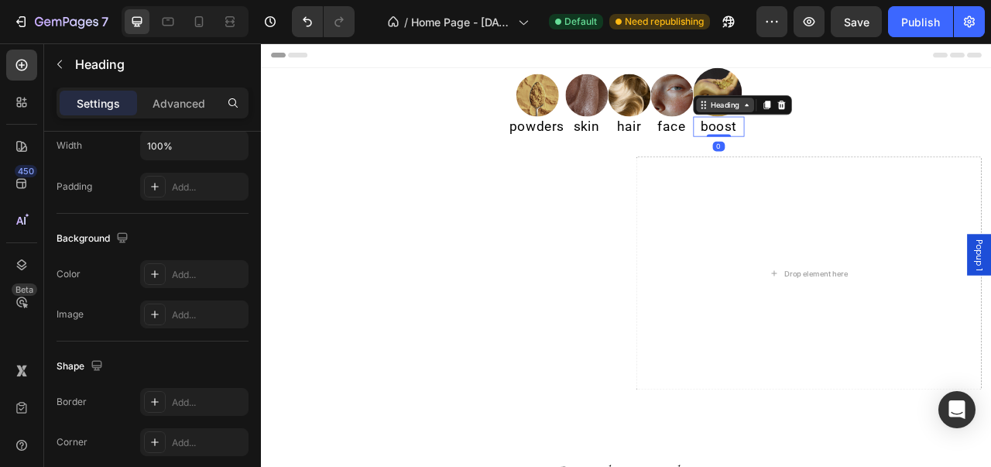
scroll to position [0, 0]
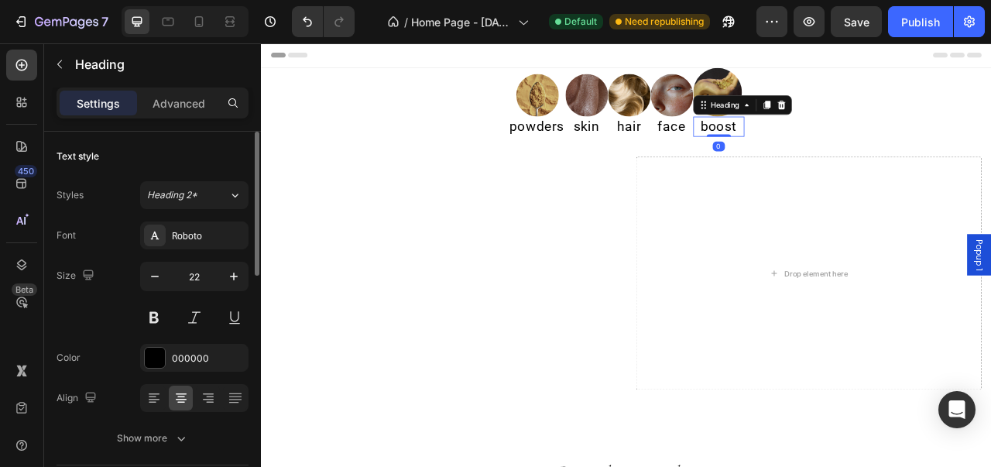
click at [835, 108] on img at bounding box center [842, 106] width 62 height 62
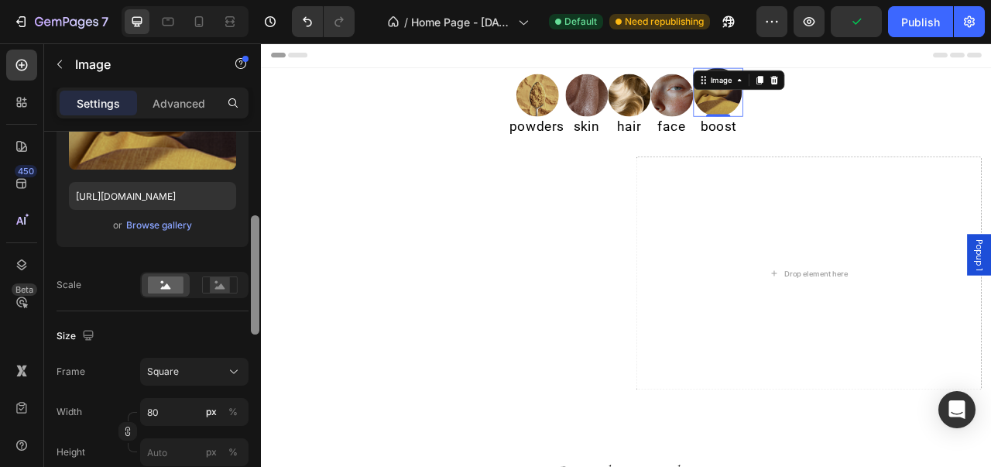
scroll to position [335, 0]
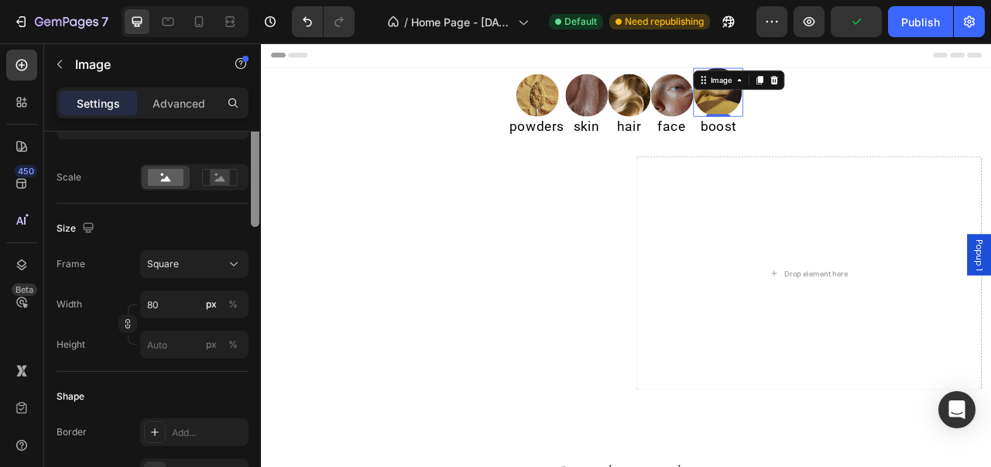
drag, startPoint x: 259, startPoint y: 142, endPoint x: 245, endPoint y: 249, distance: 106.9
click at [245, 249] on div "Style Circle Source Upload Image [URL][DOMAIN_NAME] or Browse gallery Scale Siz…" at bounding box center [152, 321] width 217 height 379
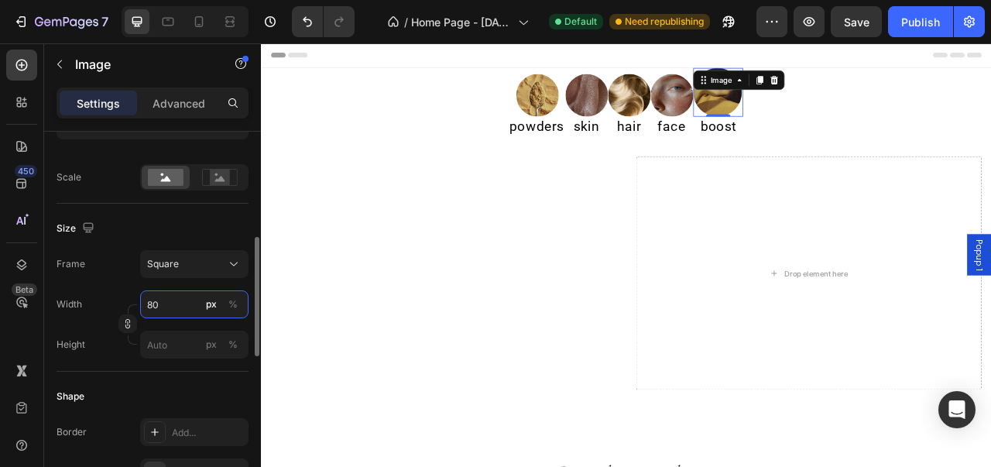
click at [181, 306] on input "80" at bounding box center [194, 304] width 108 height 28
type input "70"
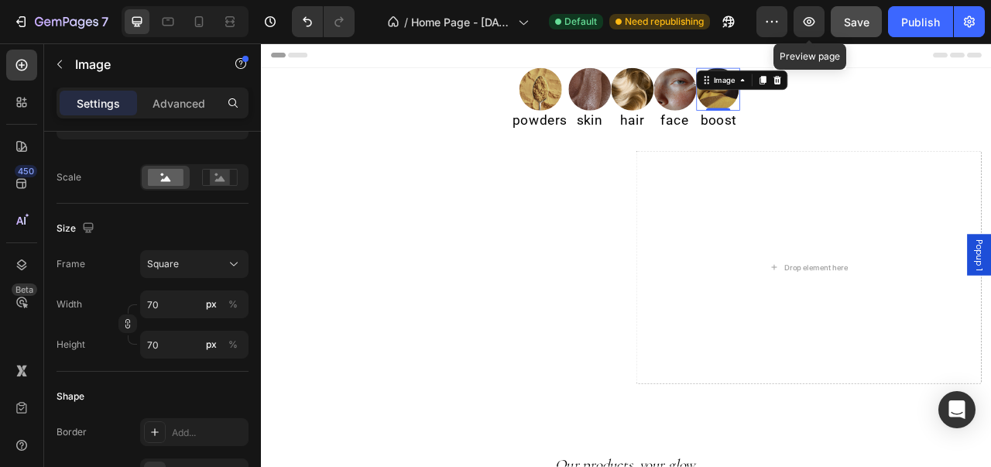
click at [854, 14] on div "Save" at bounding box center [857, 22] width 26 height 16
click at [818, 19] on button "button" at bounding box center [809, 21] width 31 height 31
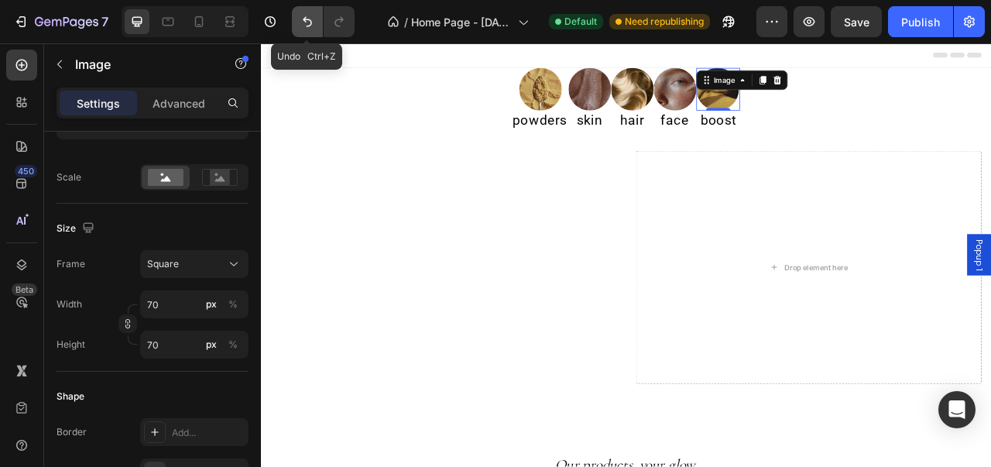
click at [317, 26] on button "Undo/Redo" at bounding box center [307, 21] width 31 height 31
type input "80"
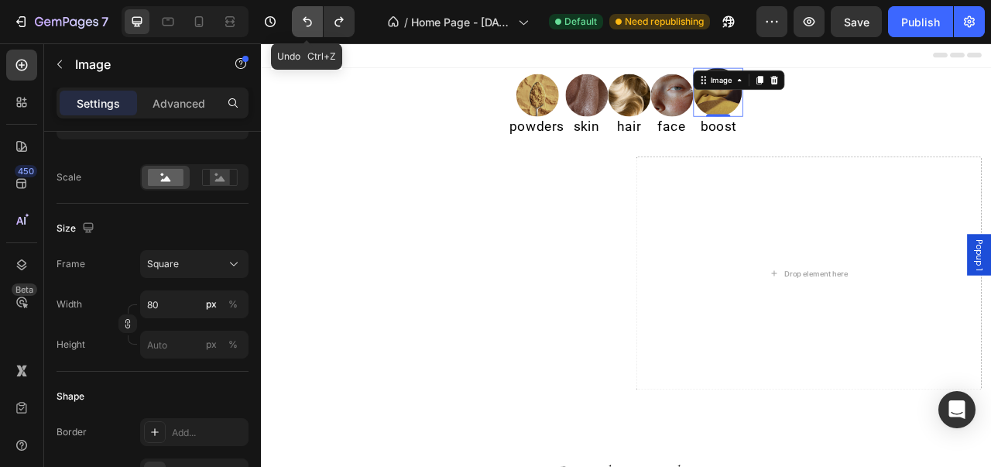
click at [317, 26] on button "Undo/Redo" at bounding box center [307, 21] width 31 height 31
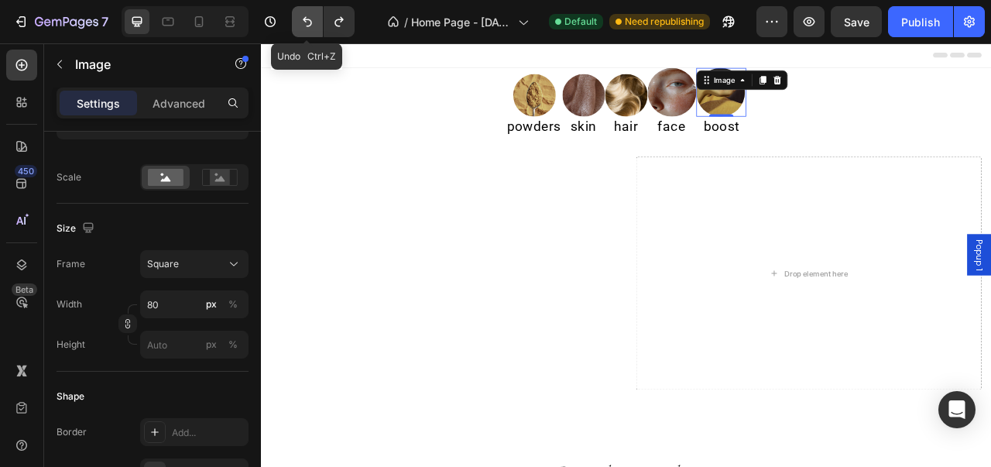
click at [317, 26] on button "Undo/Redo" at bounding box center [307, 21] width 31 height 31
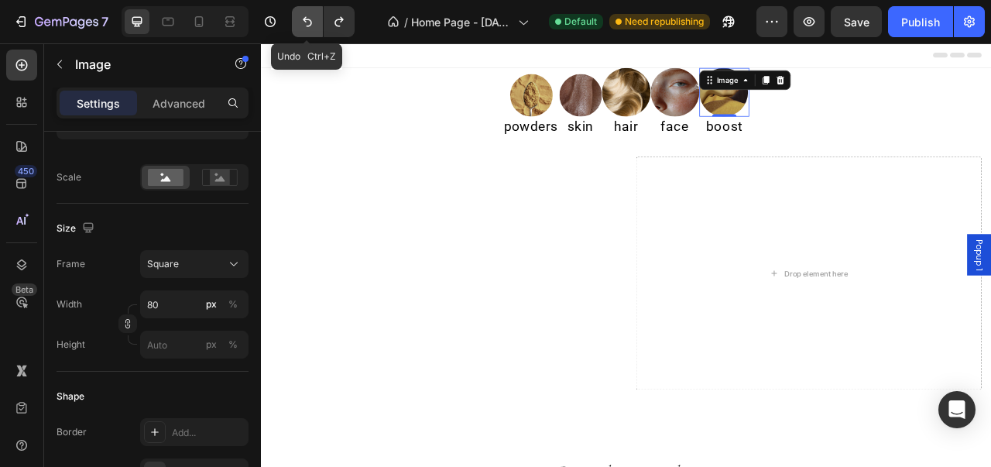
click at [317, 26] on button "Undo/Redo" at bounding box center [307, 21] width 31 height 31
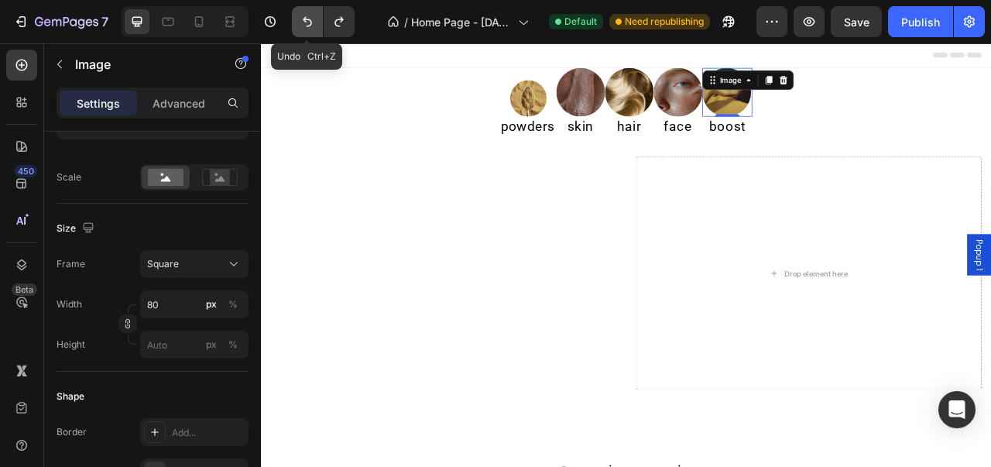
click at [317, 26] on button "Undo/Redo" at bounding box center [307, 21] width 31 height 31
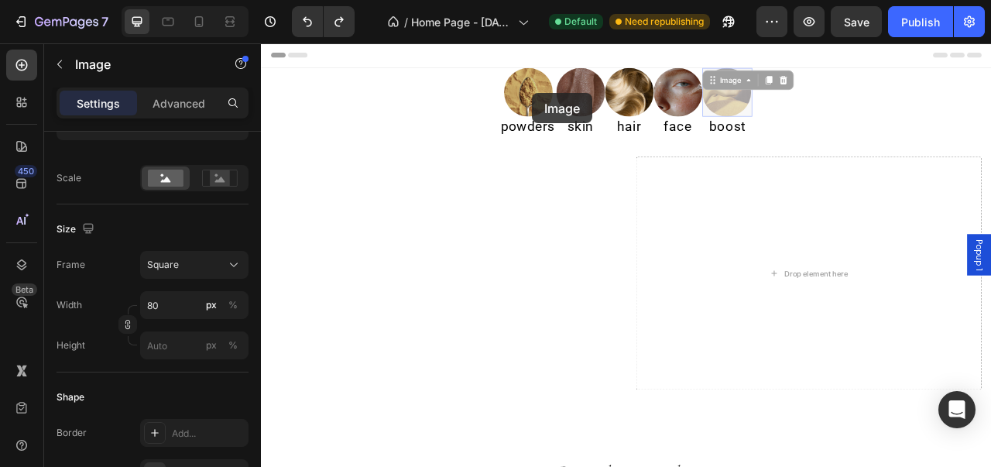
scroll to position [335, 0]
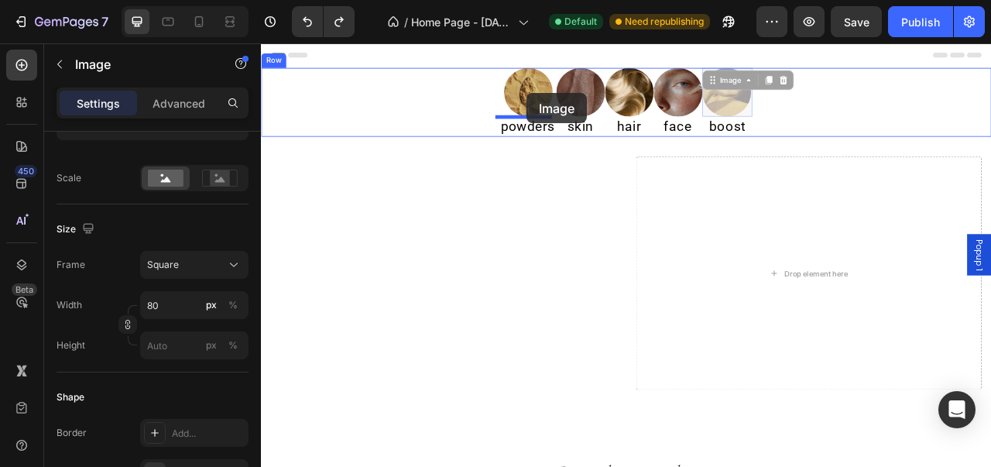
drag, startPoint x: 849, startPoint y: 115, endPoint x: 599, endPoint y: 107, distance: 249.5
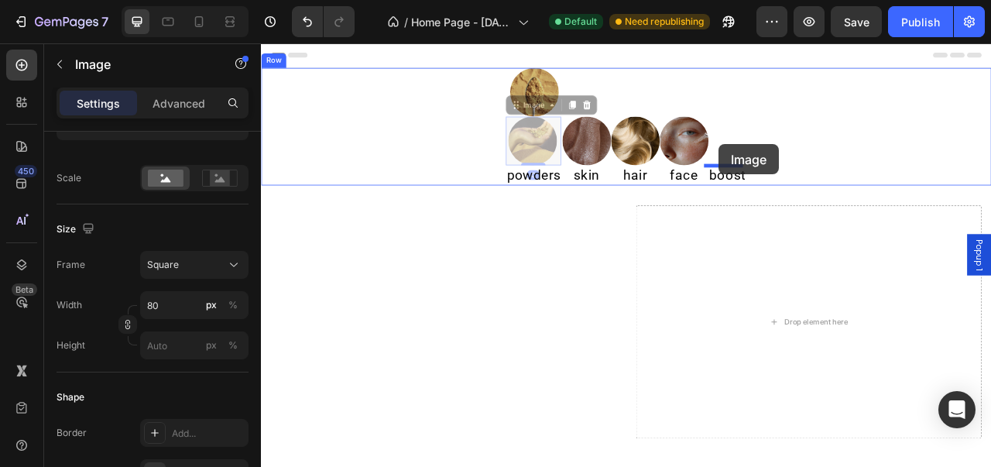
drag, startPoint x: 611, startPoint y: 166, endPoint x: 843, endPoint y: 172, distance: 232.4
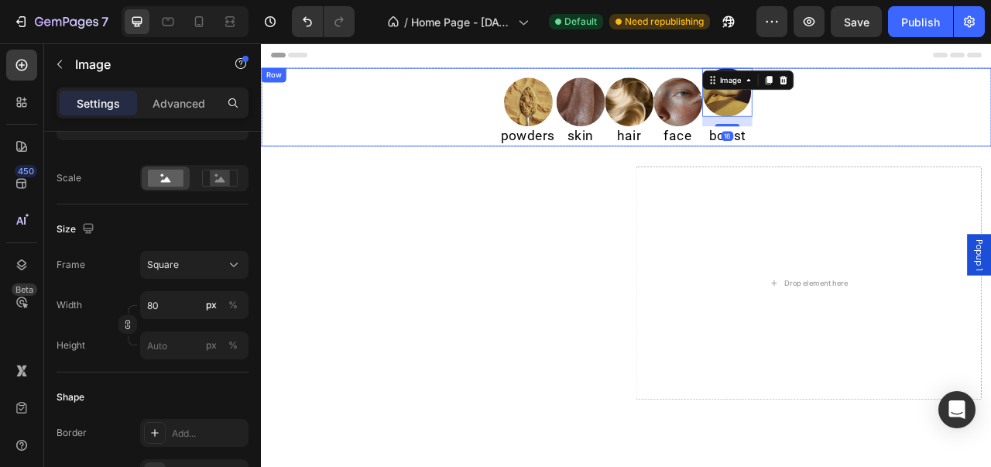
click at [914, 142] on div "Image powders Heading Image skin Heading Image hair Heading Image face Heading …" at bounding box center [725, 125] width 929 height 100
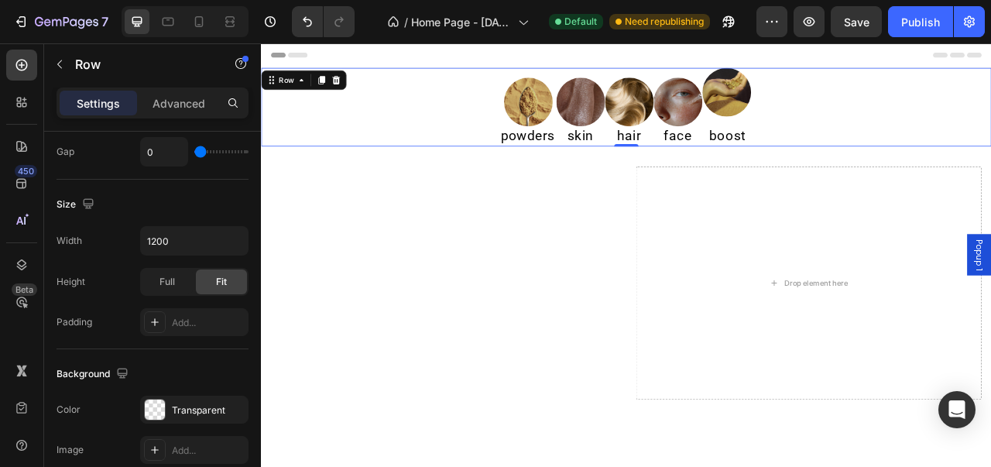
scroll to position [0, 0]
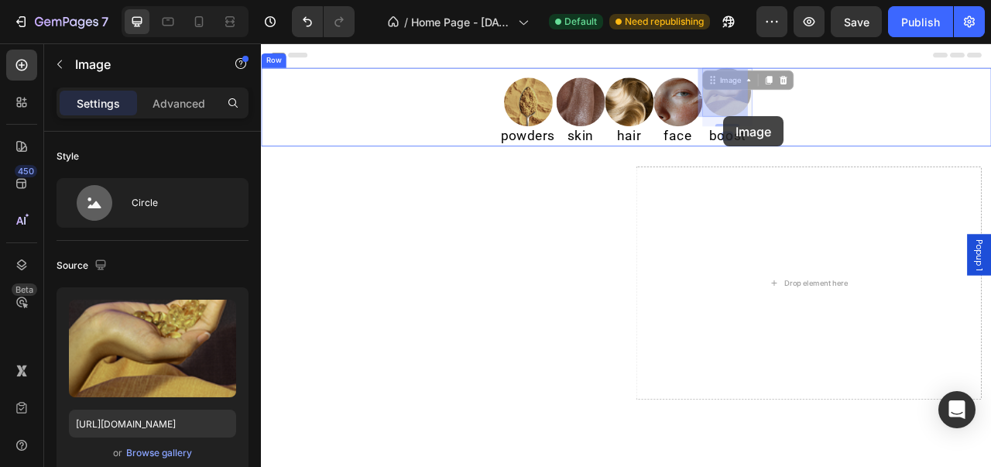
drag, startPoint x: 852, startPoint y: 125, endPoint x: 849, endPoint y: 136, distance: 11.8
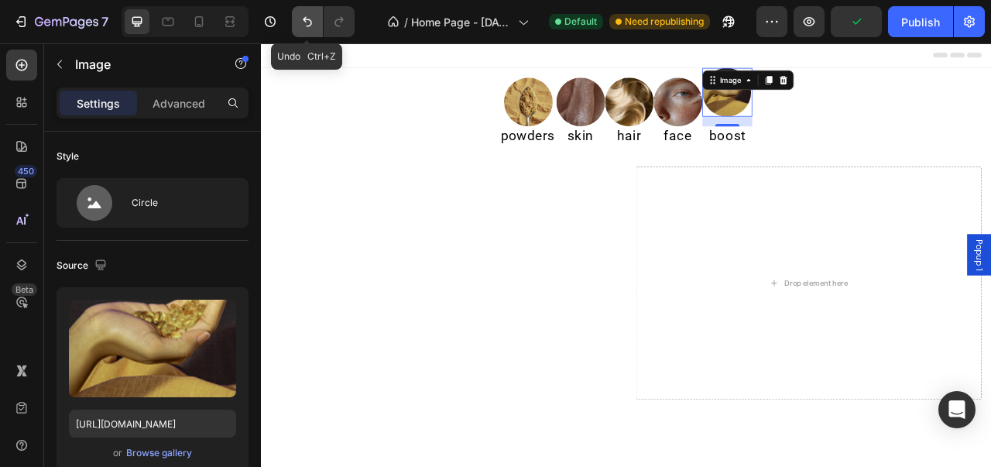
click at [311, 30] on button "Undo/Redo" at bounding box center [307, 21] width 31 height 31
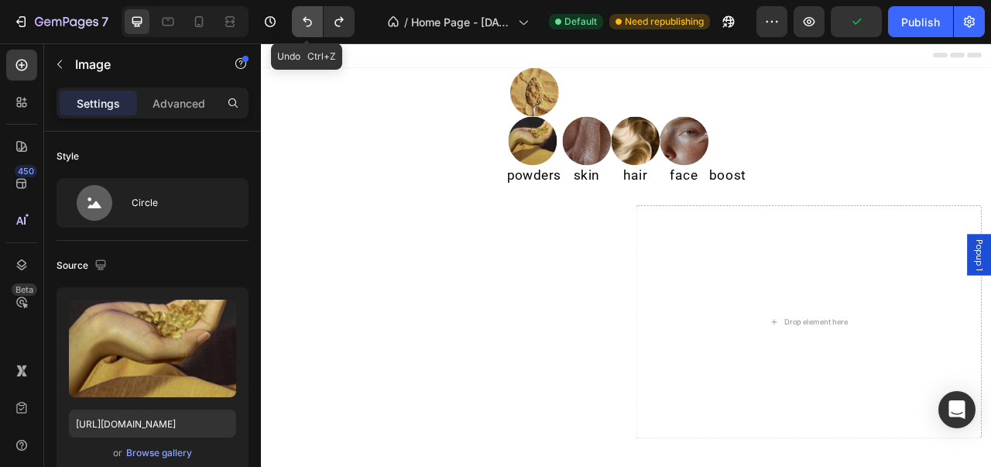
click at [311, 30] on button "Undo/Redo" at bounding box center [307, 21] width 31 height 31
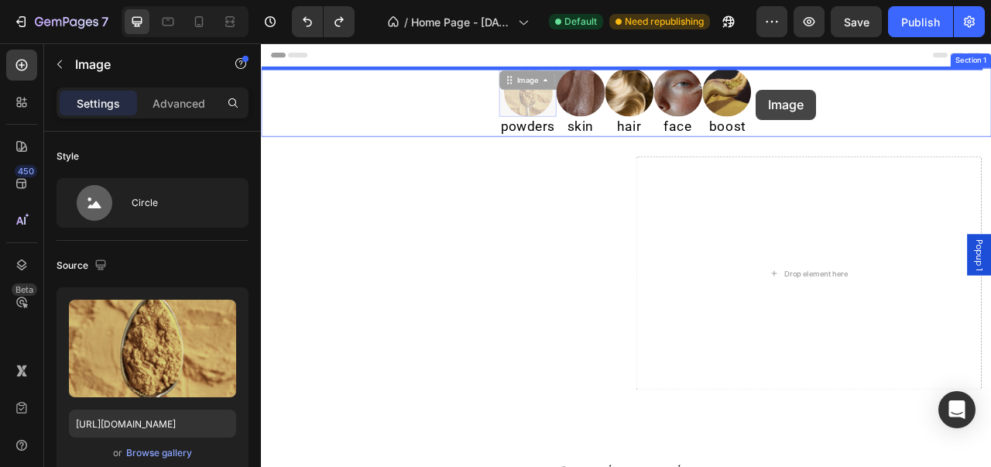
drag, startPoint x: 600, startPoint y: 121, endPoint x: 891, endPoint y: 102, distance: 291.7
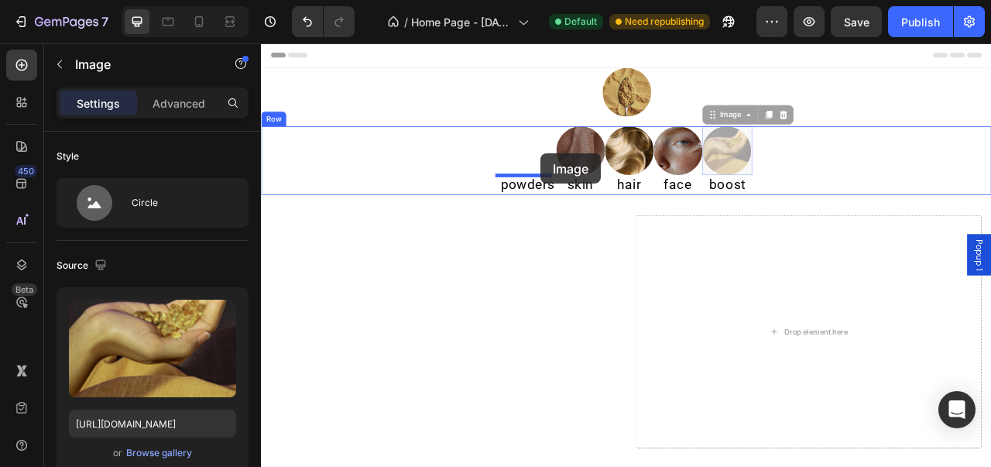
drag, startPoint x: 652, startPoint y: 190, endPoint x: 617, endPoint y: 184, distance: 35.4
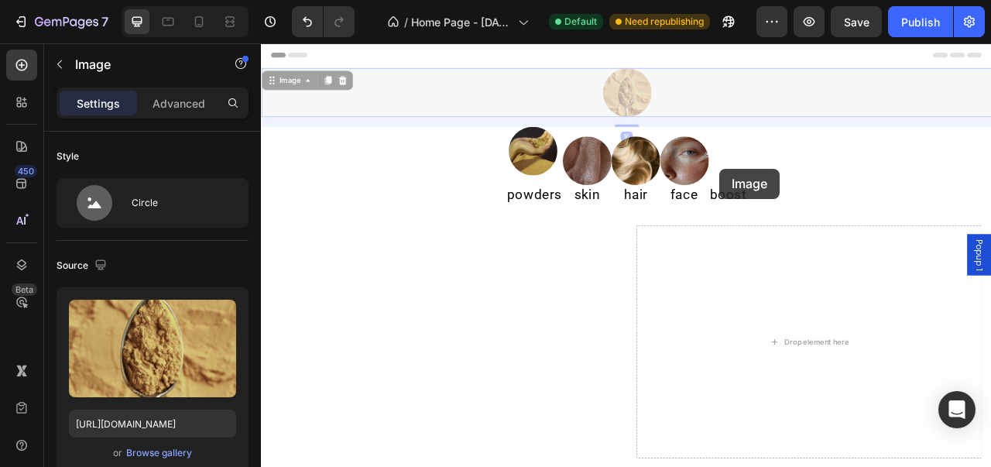
drag, startPoint x: 718, startPoint y: 119, endPoint x: 844, endPoint y: 203, distance: 151.4
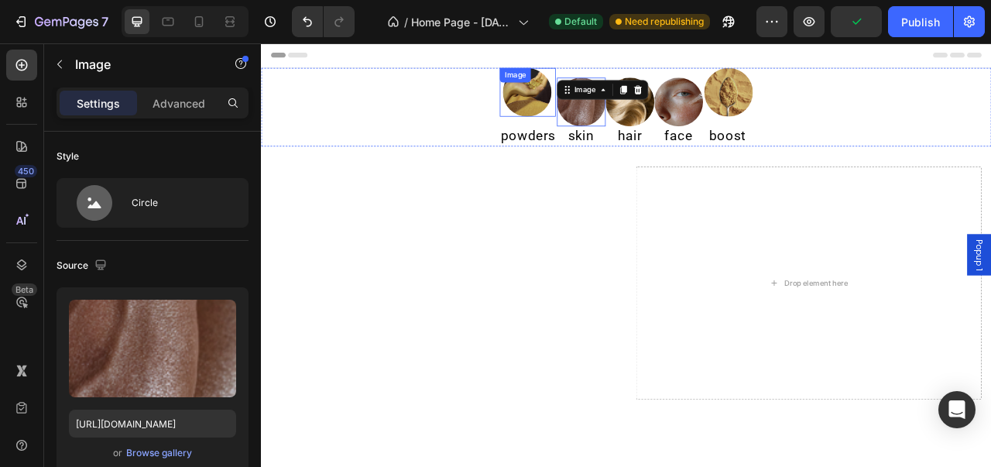
drag, startPoint x: 657, startPoint y: 117, endPoint x: 575, endPoint y: 133, distance: 84.4
click at [575, 133] on div "Image powders Heading Image 0 skin Heading Image hair Heading Image face Headin…" at bounding box center [725, 125] width 929 height 100
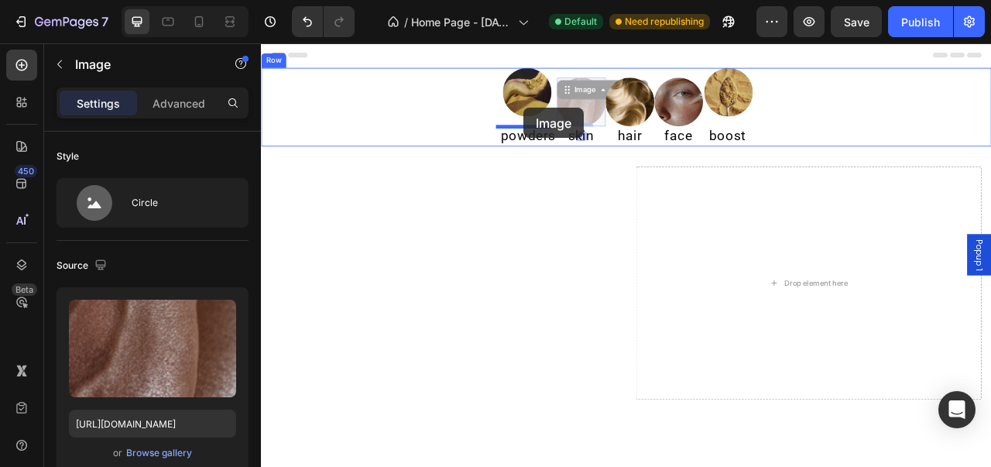
drag, startPoint x: 667, startPoint y: 124, endPoint x: 595, endPoint y: 125, distance: 71.3
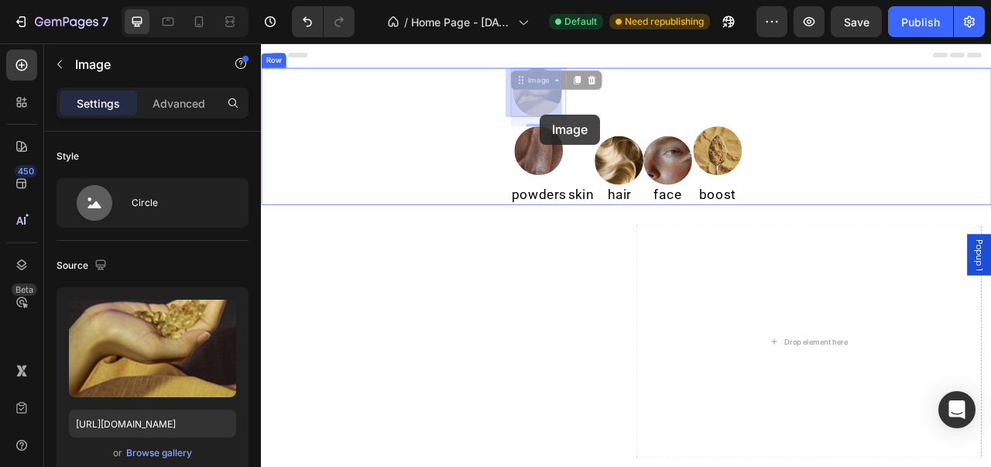
drag, startPoint x: 663, startPoint y: 182, endPoint x: 616, endPoint y: 132, distance: 68.5
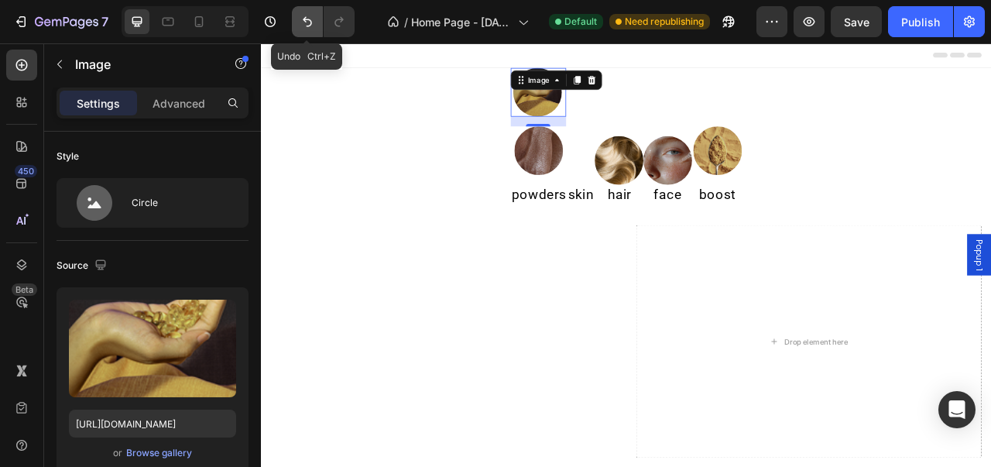
click at [307, 23] on icon "Undo/Redo" at bounding box center [307, 21] width 15 height 15
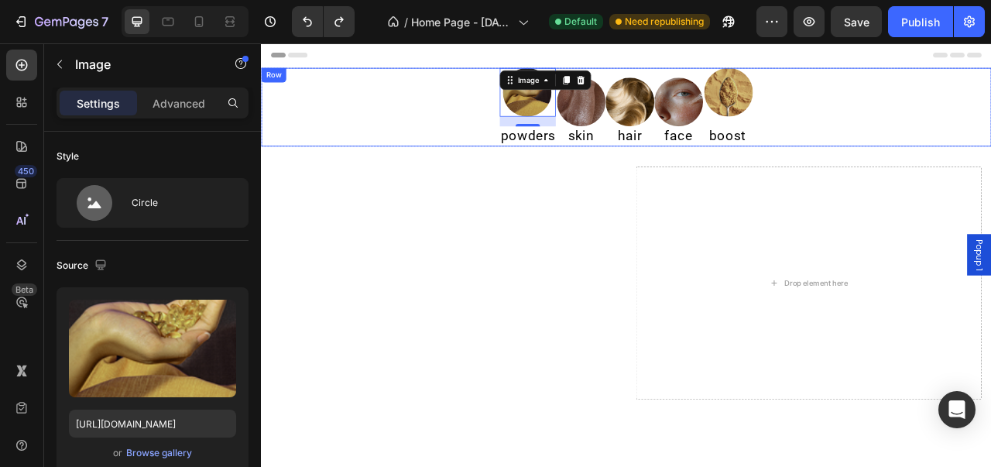
click at [506, 146] on div "Image 16 powders Heading Image skin Heading Image hair Heading Image face Headi…" at bounding box center [725, 125] width 929 height 100
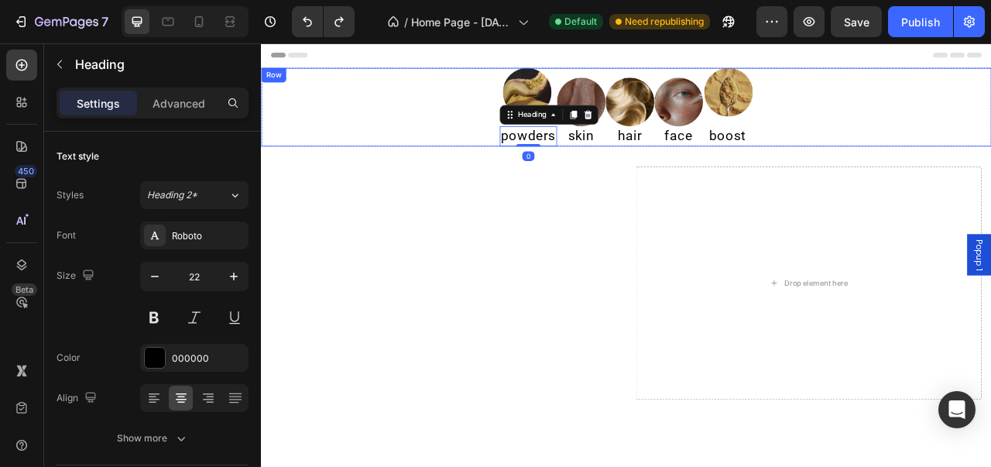
click at [496, 155] on div "Image powders Heading 0 Image skin Heading Image hair Heading Image face Headin…" at bounding box center [725, 125] width 929 height 100
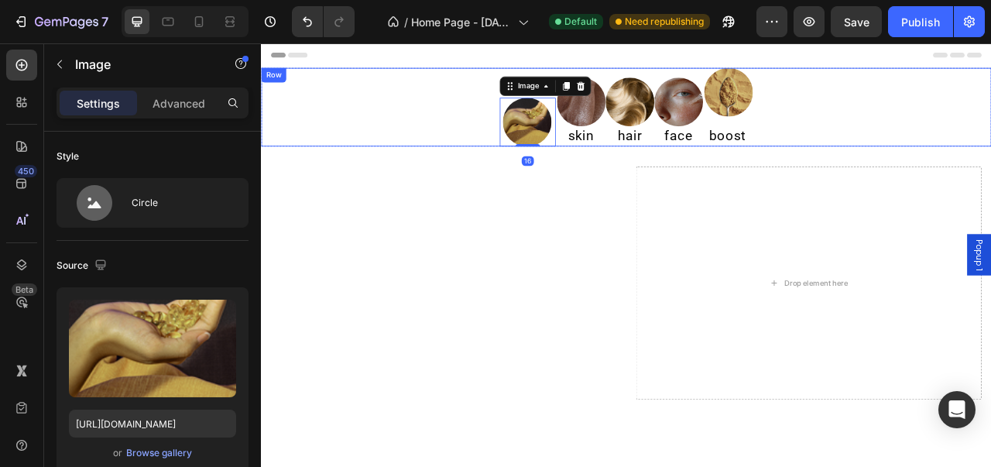
click at [492, 115] on div "powders Heading Image 16 Image skin Heading Image hair Heading Image face Headi…" at bounding box center [725, 125] width 929 height 100
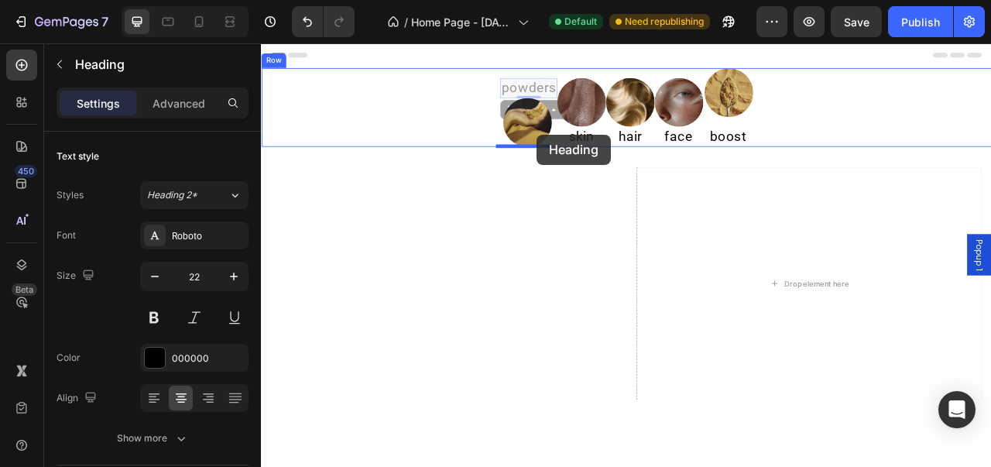
drag, startPoint x: 586, startPoint y: 104, endPoint x: 613, endPoint y: 160, distance: 62.0
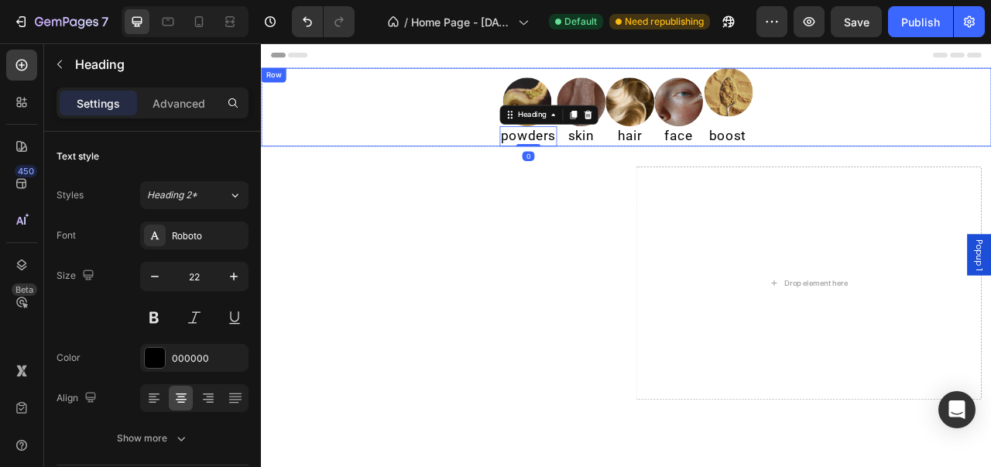
click at [452, 129] on div "Image powders Heading 0 Image skin Heading Image hair Heading Image face Headin…" at bounding box center [725, 125] width 929 height 100
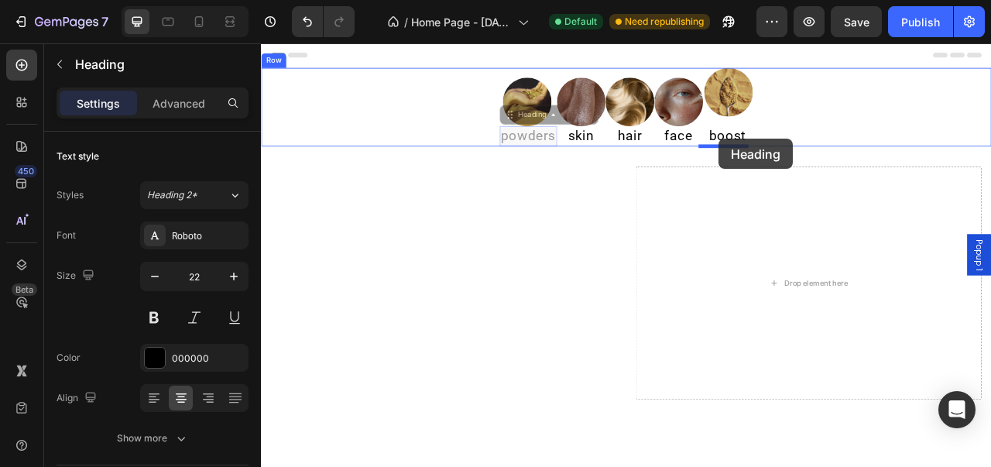
drag, startPoint x: 616, startPoint y: 163, endPoint x: 843, endPoint y: 165, distance: 227.7
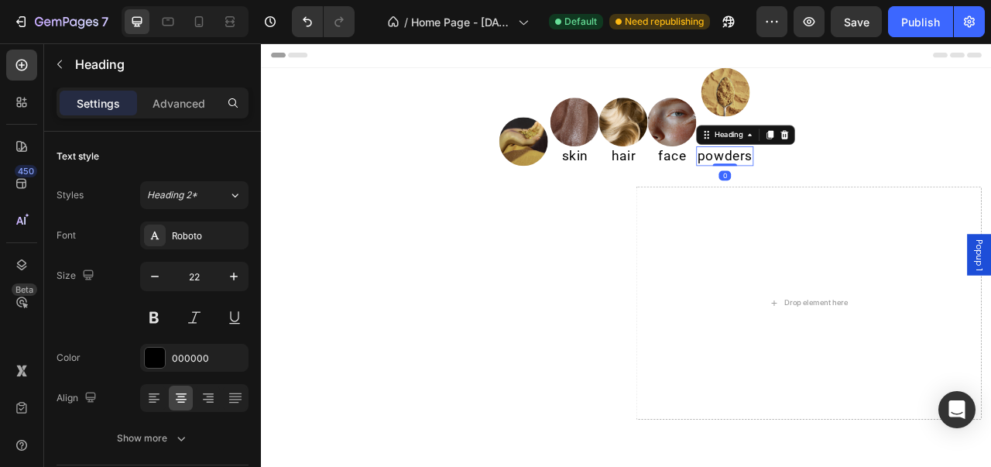
click at [968, 165] on div "Image Image skin Heading Image hair Heading Image face Heading Image boost Head…" at bounding box center [725, 137] width 929 height 125
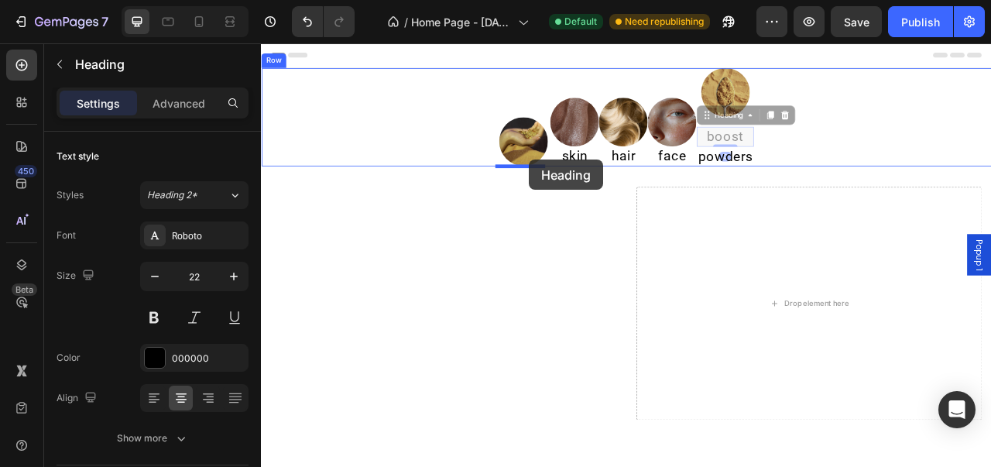
drag, startPoint x: 857, startPoint y: 162, endPoint x: 602, endPoint y: 191, distance: 257.2
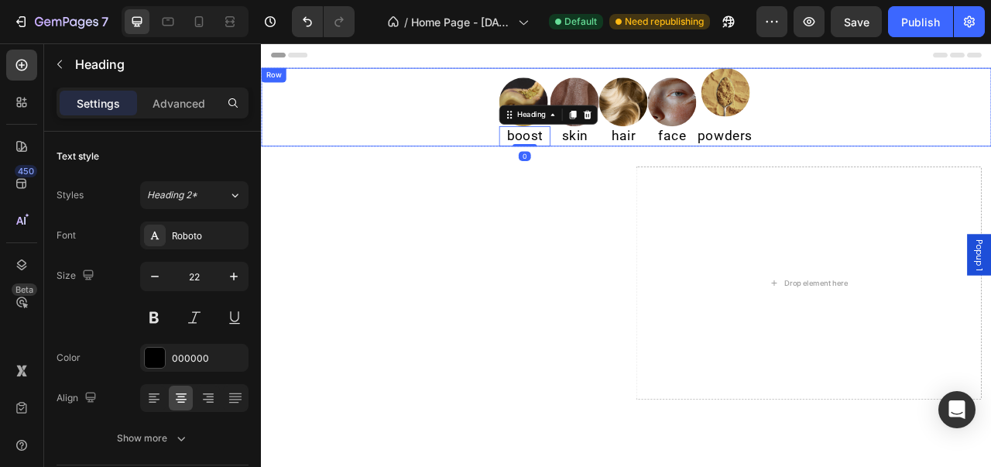
click at [950, 135] on div "Image boost Heading 0 Image skin Heading Image hair Heading Image face Heading …" at bounding box center [725, 125] width 929 height 100
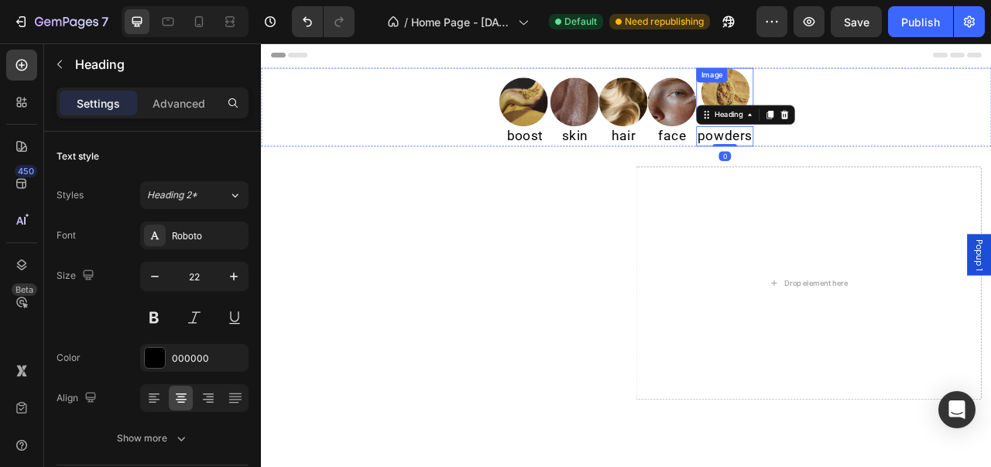
drag, startPoint x: 872, startPoint y: 161, endPoint x: 870, endPoint y: 99, distance: 62.0
click at [870, 99] on div "Image powders Heading 0" at bounding box center [851, 125] width 72 height 100
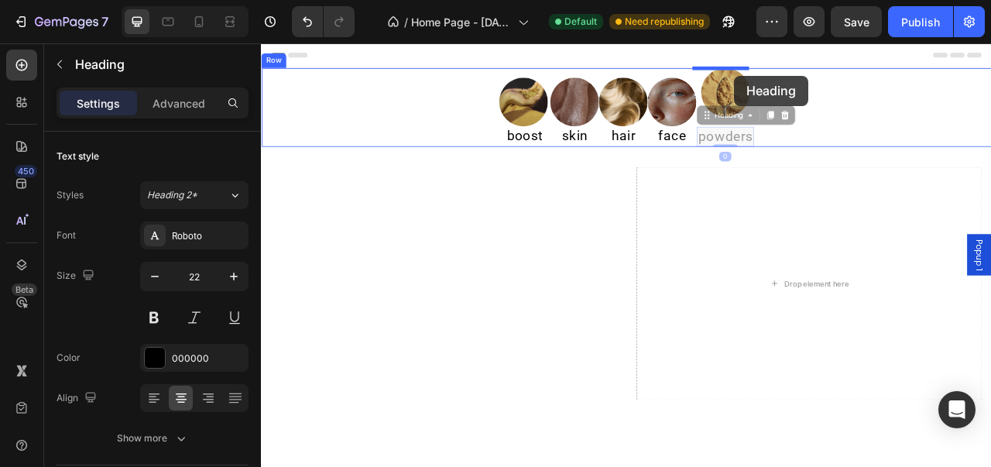
drag, startPoint x: 868, startPoint y: 94, endPoint x: 863, endPoint y: 84, distance: 11.4
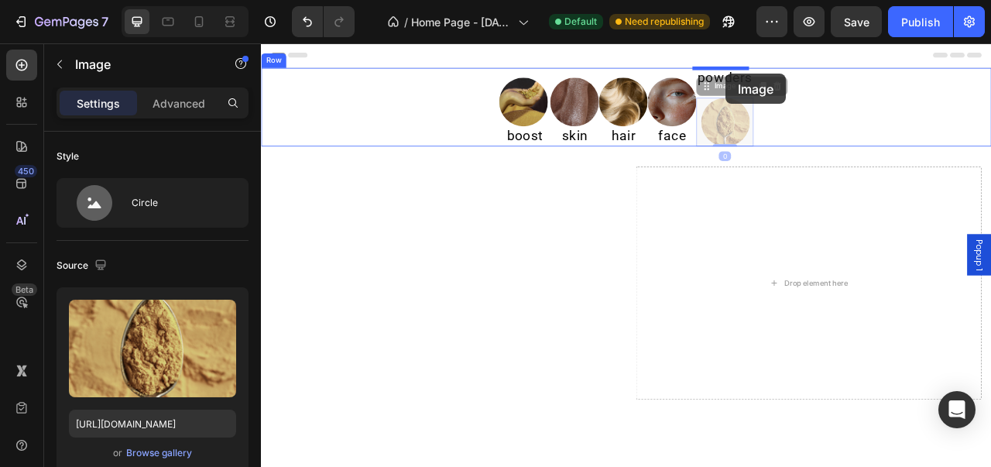
drag, startPoint x: 856, startPoint y: 152, endPoint x: 852, endPoint y: 82, distance: 69.8
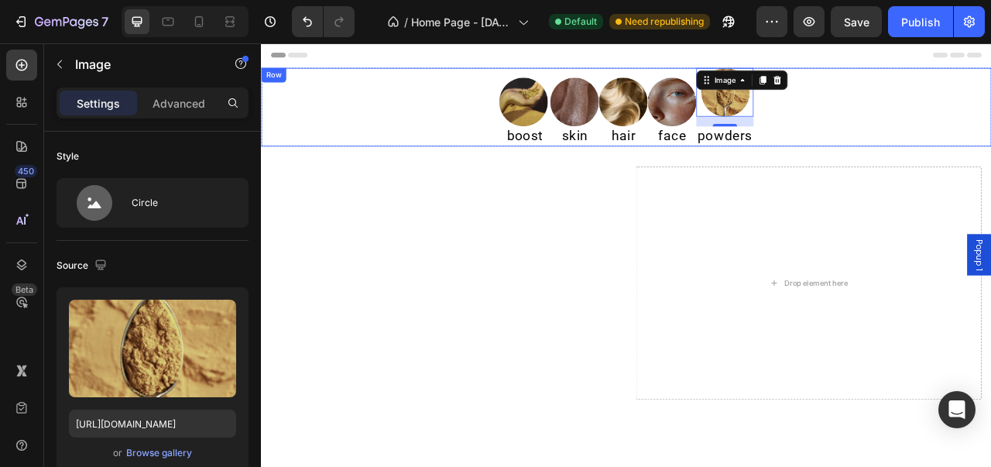
click at [963, 132] on div "Image boost Heading Image skin Heading Image hair Heading Image face Heading Im…" at bounding box center [725, 125] width 929 height 100
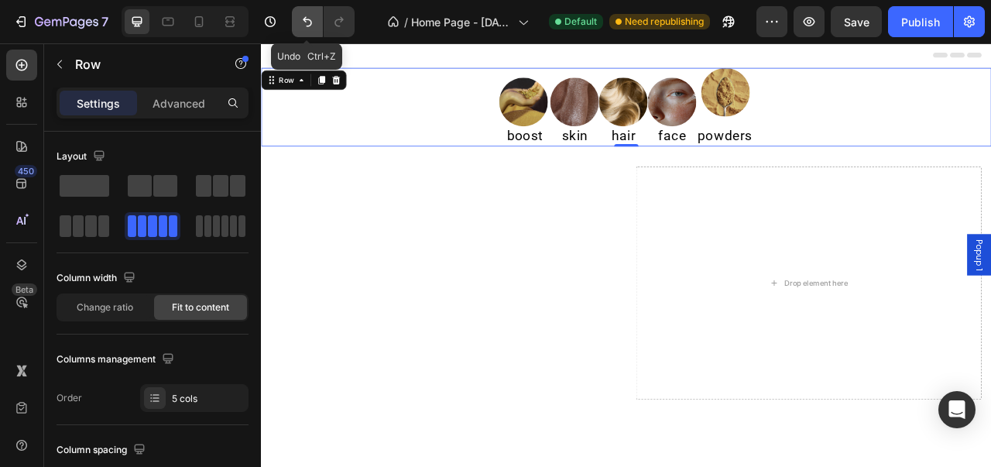
click at [300, 27] on icon "Undo/Redo" at bounding box center [307, 21] width 15 height 15
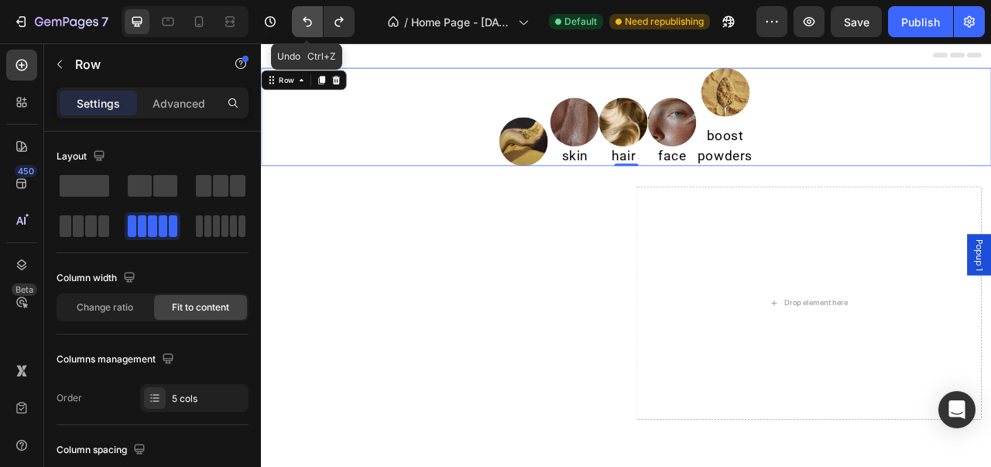
click at [300, 27] on icon "Undo/Redo" at bounding box center [307, 21] width 15 height 15
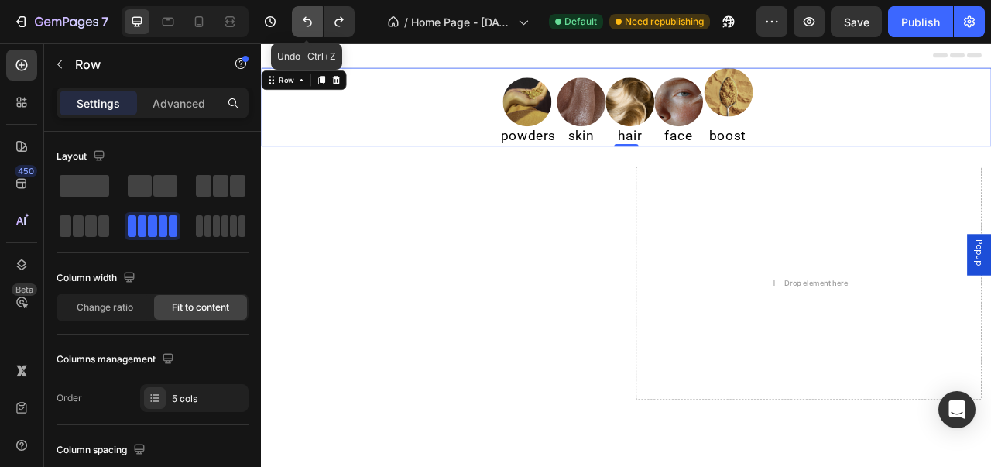
click at [300, 27] on icon "Undo/Redo" at bounding box center [307, 21] width 15 height 15
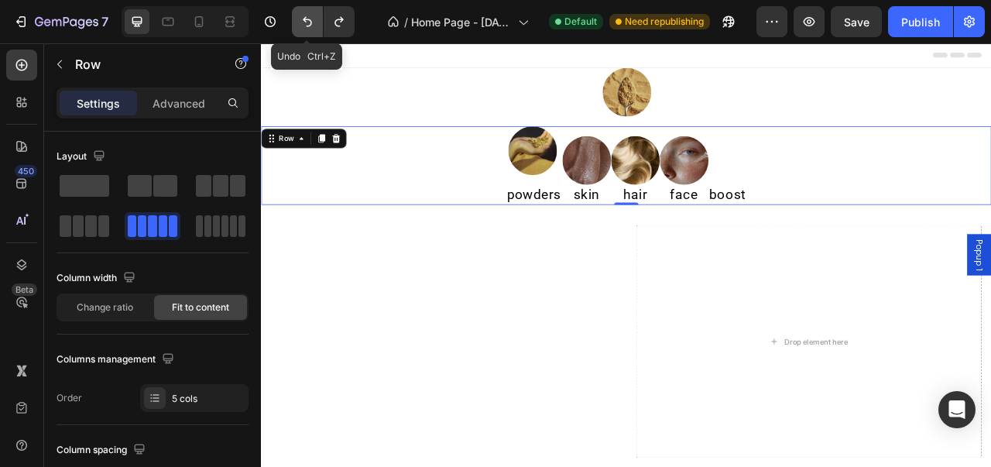
click at [300, 27] on icon "Undo/Redo" at bounding box center [307, 21] width 15 height 15
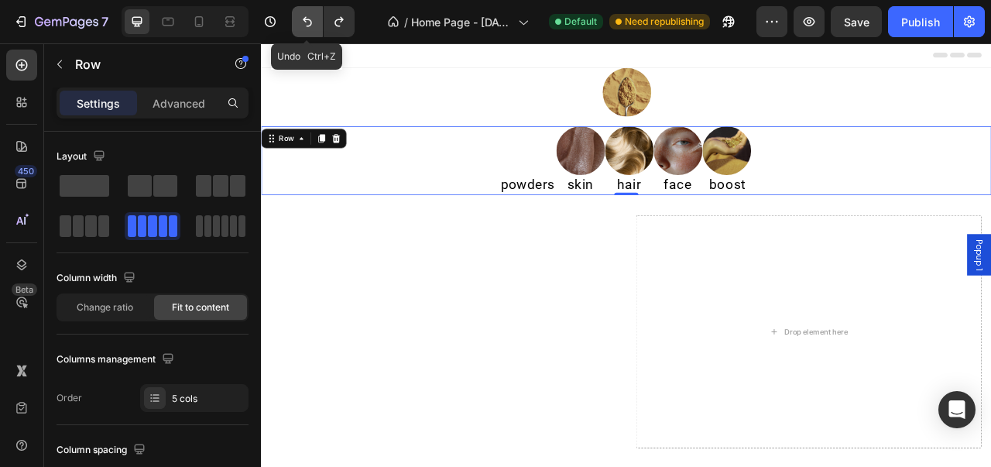
click at [300, 27] on icon "Undo/Redo" at bounding box center [307, 21] width 15 height 15
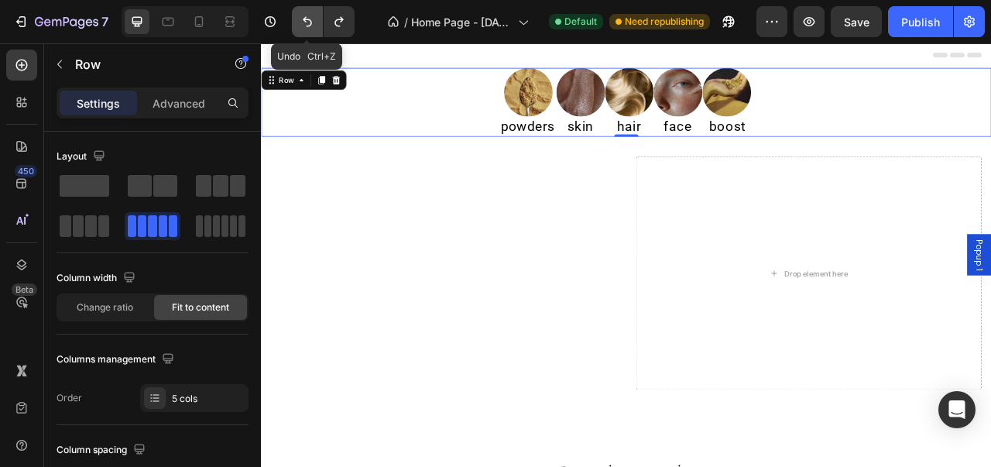
click at [300, 27] on icon "Undo/Redo" at bounding box center [307, 21] width 15 height 15
click at [333, 26] on icon "Undo/Redo" at bounding box center [338, 21] width 15 height 15
click at [609, 156] on h2 "powders" at bounding box center [600, 150] width 72 height 26
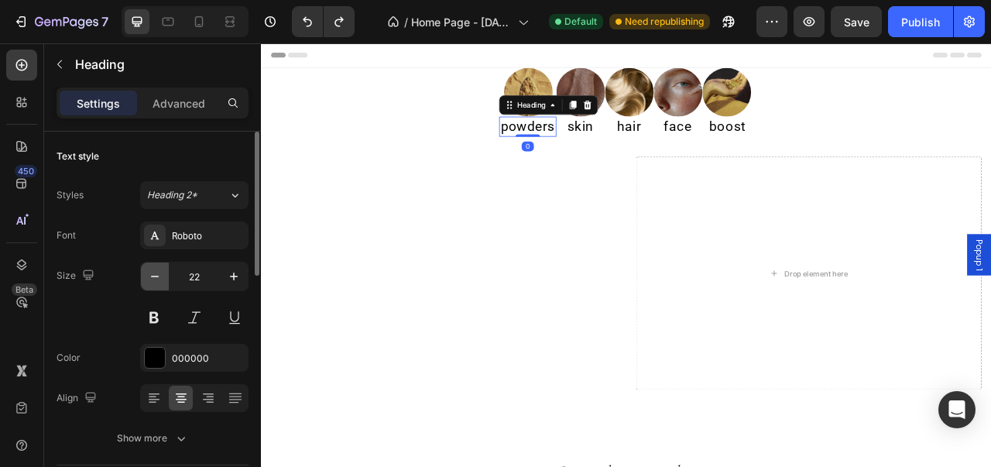
click at [160, 275] on icon "button" at bounding box center [154, 276] width 15 height 15
type input "20"
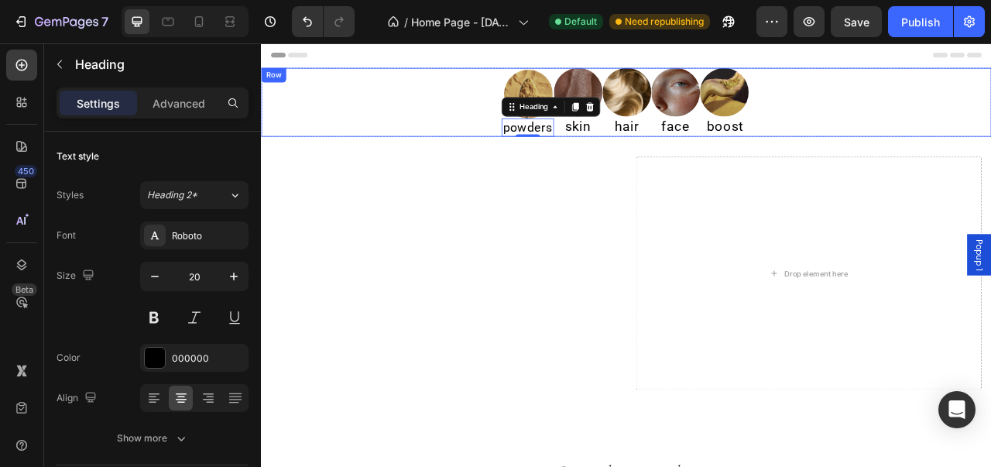
click at [413, 91] on div "Image powders Heading 0 Image skin Heading Image hair Heading Image face Headin…" at bounding box center [725, 118] width 929 height 87
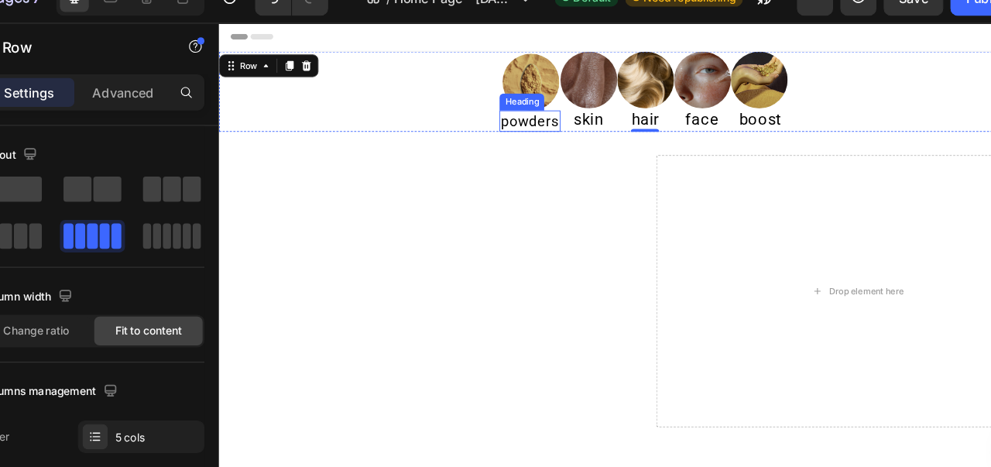
click at [554, 132] on h2 "powders" at bounding box center [557, 129] width 66 height 23
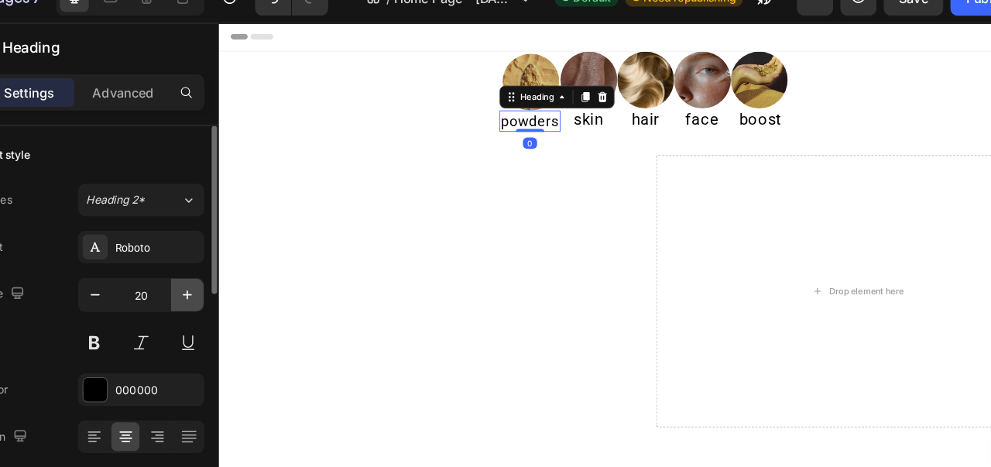
click at [232, 285] on button "button" at bounding box center [234, 276] width 28 height 28
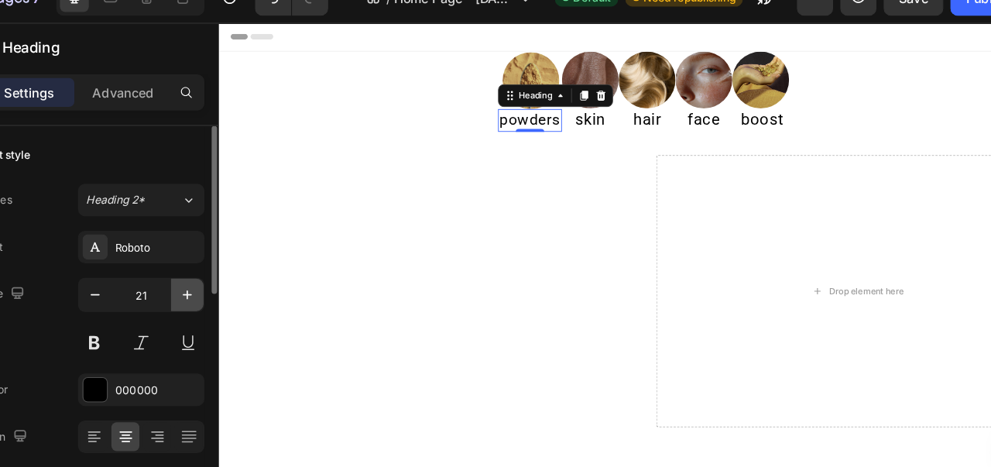
click at [232, 285] on button "button" at bounding box center [234, 276] width 28 height 28
type input "22"
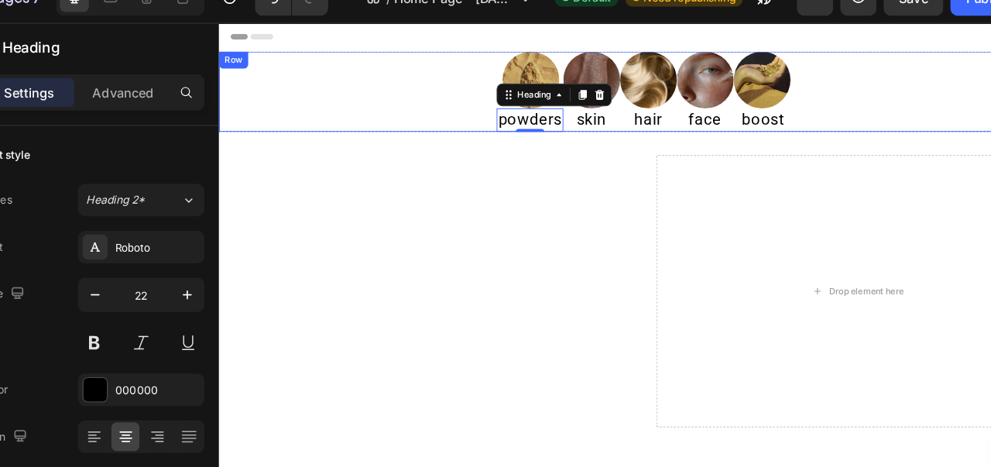
click at [340, 93] on div "Image powders Heading 0 Image skin Heading Image hair Heading Image face Headin…" at bounding box center [682, 97] width 929 height 87
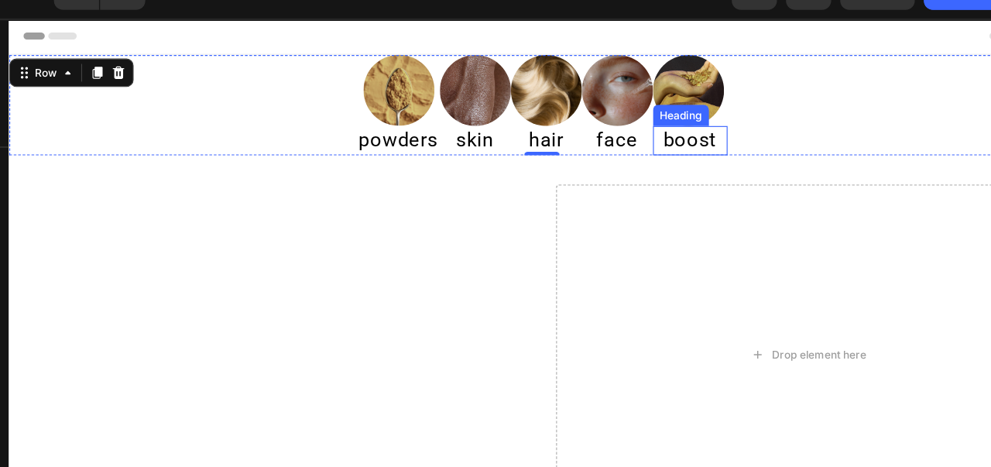
click at [589, 125] on h2 "boost" at bounding box center [602, 125] width 65 height 26
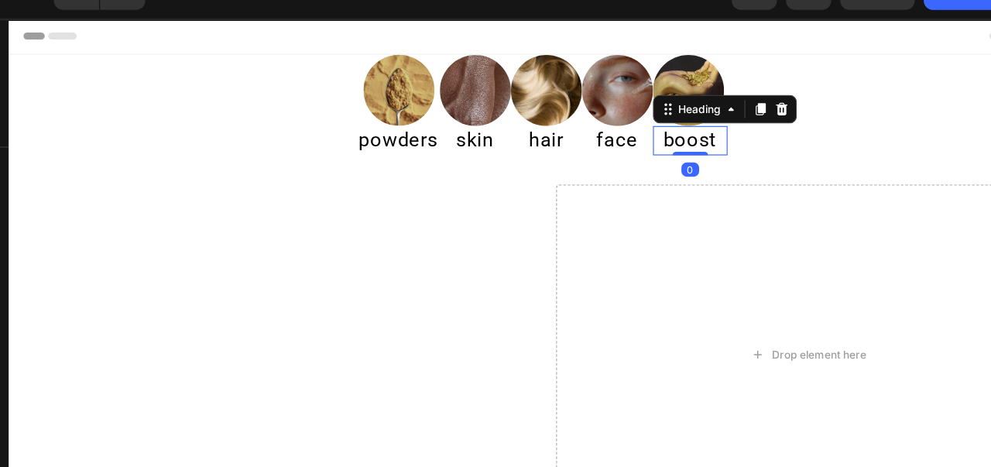
click at [619, 127] on h2 "boost" at bounding box center [602, 125] width 65 height 26
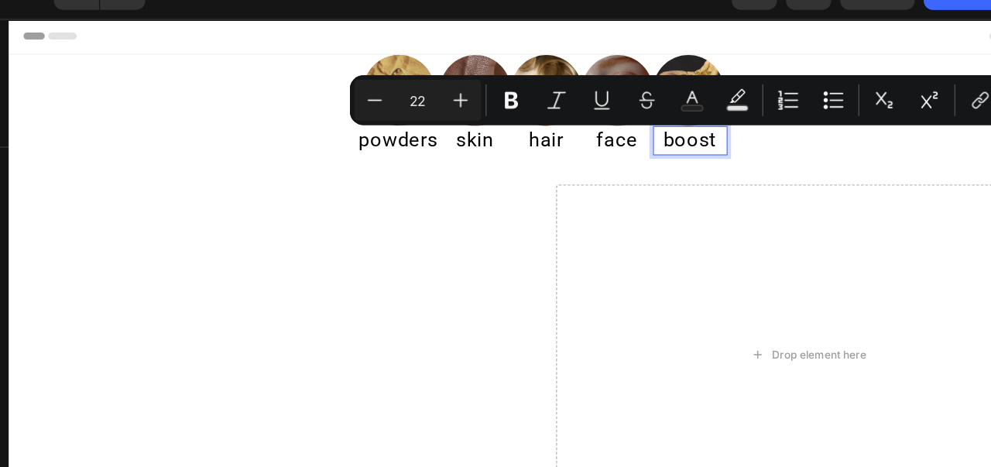
drag, startPoint x: 619, startPoint y: 127, endPoint x: 572, endPoint y: 118, distance: 48.0
click at [572, 118] on p "boost" at bounding box center [602, 125] width 62 height 22
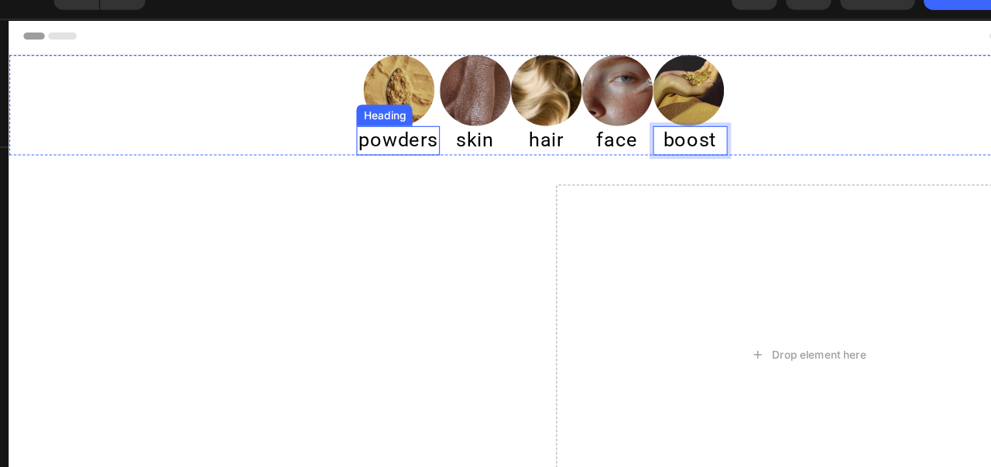
click at [373, 125] on h2 "powders" at bounding box center [347, 125] width 72 height 26
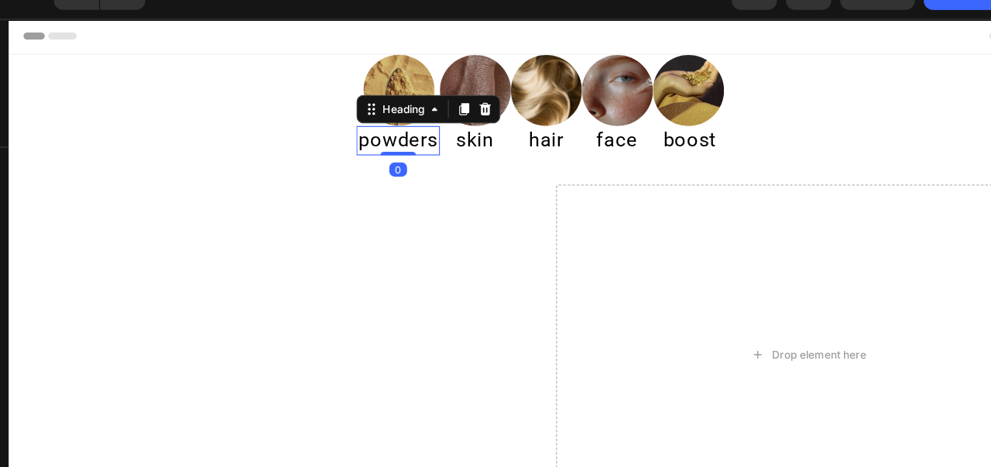
click at [373, 125] on h2 "powders" at bounding box center [347, 125] width 72 height 26
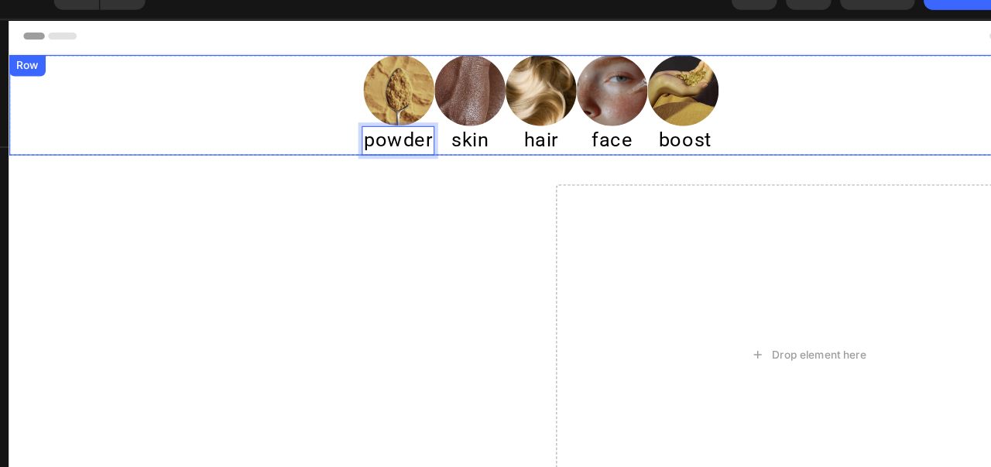
click at [681, 130] on div "Image powder Heading 0 Image skin Heading Image hair Heading Image face Heading…" at bounding box center [473, 93] width 929 height 87
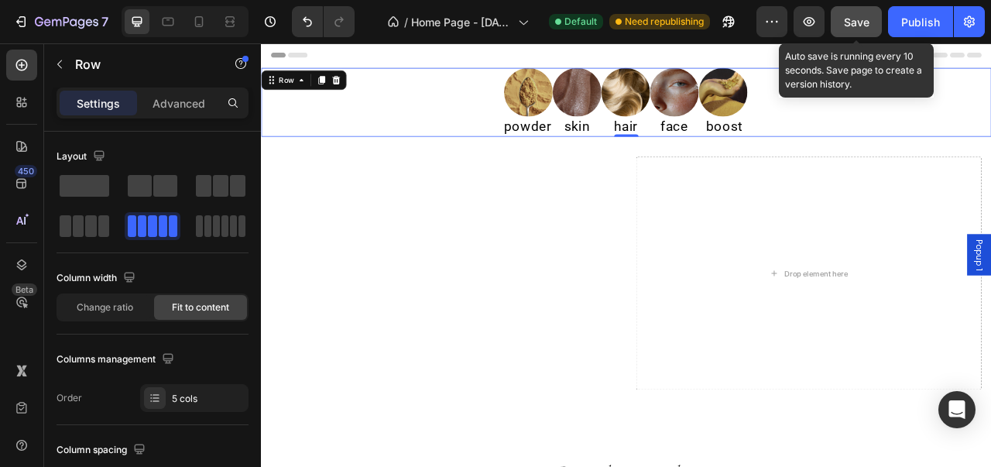
click at [841, 21] on button "Save" at bounding box center [856, 21] width 51 height 31
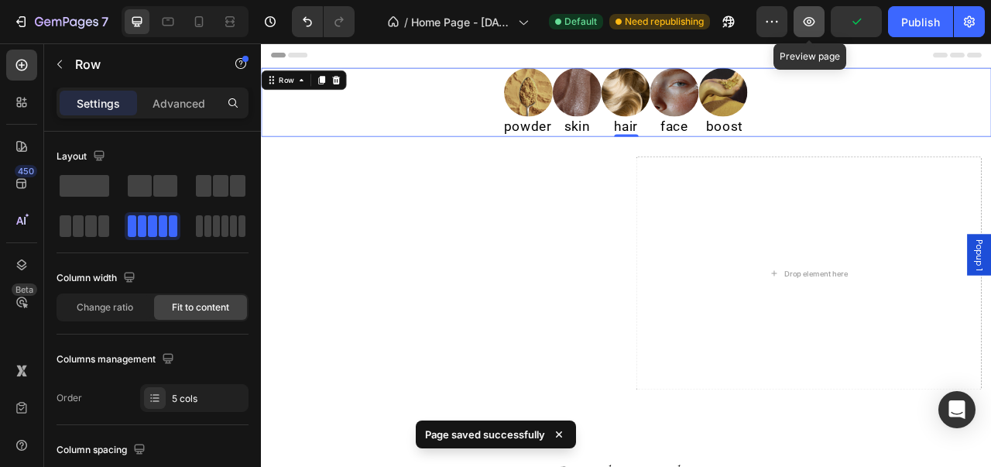
click at [815, 15] on icon "button" at bounding box center [808, 21] width 15 height 15
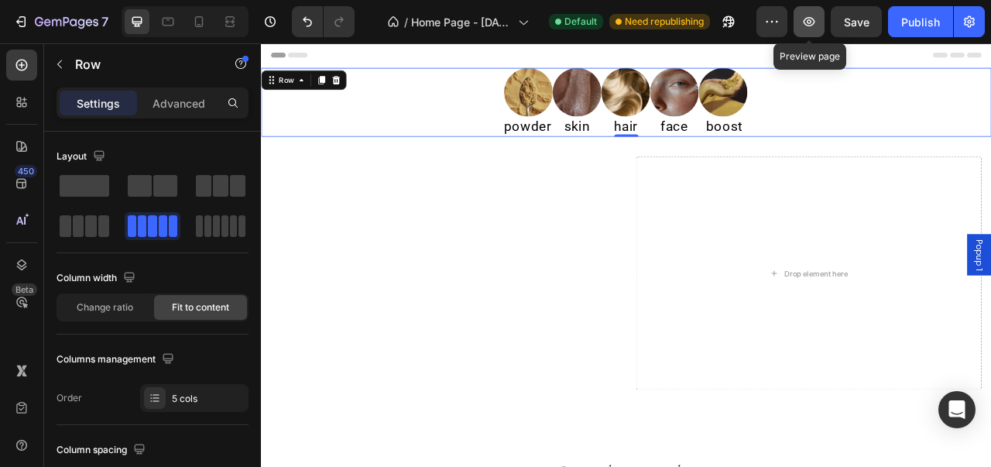
click at [812, 26] on icon "button" at bounding box center [810, 21] width 12 height 9
